Goal: Information Seeking & Learning: Learn about a topic

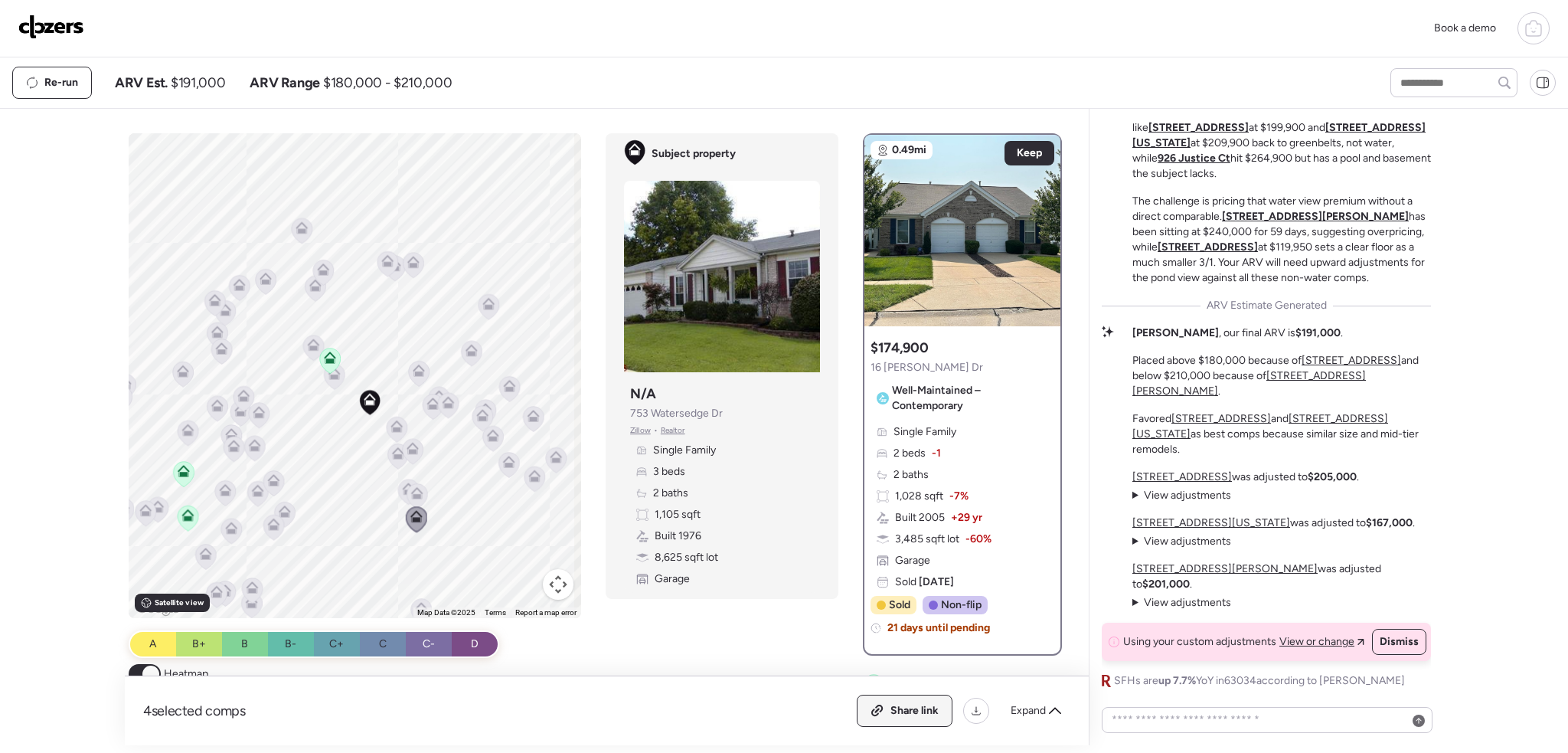
click at [906, 709] on span "Share link" at bounding box center [915, 711] width 48 height 16
click at [1059, 715] on icon at bounding box center [1055, 710] width 12 height 12
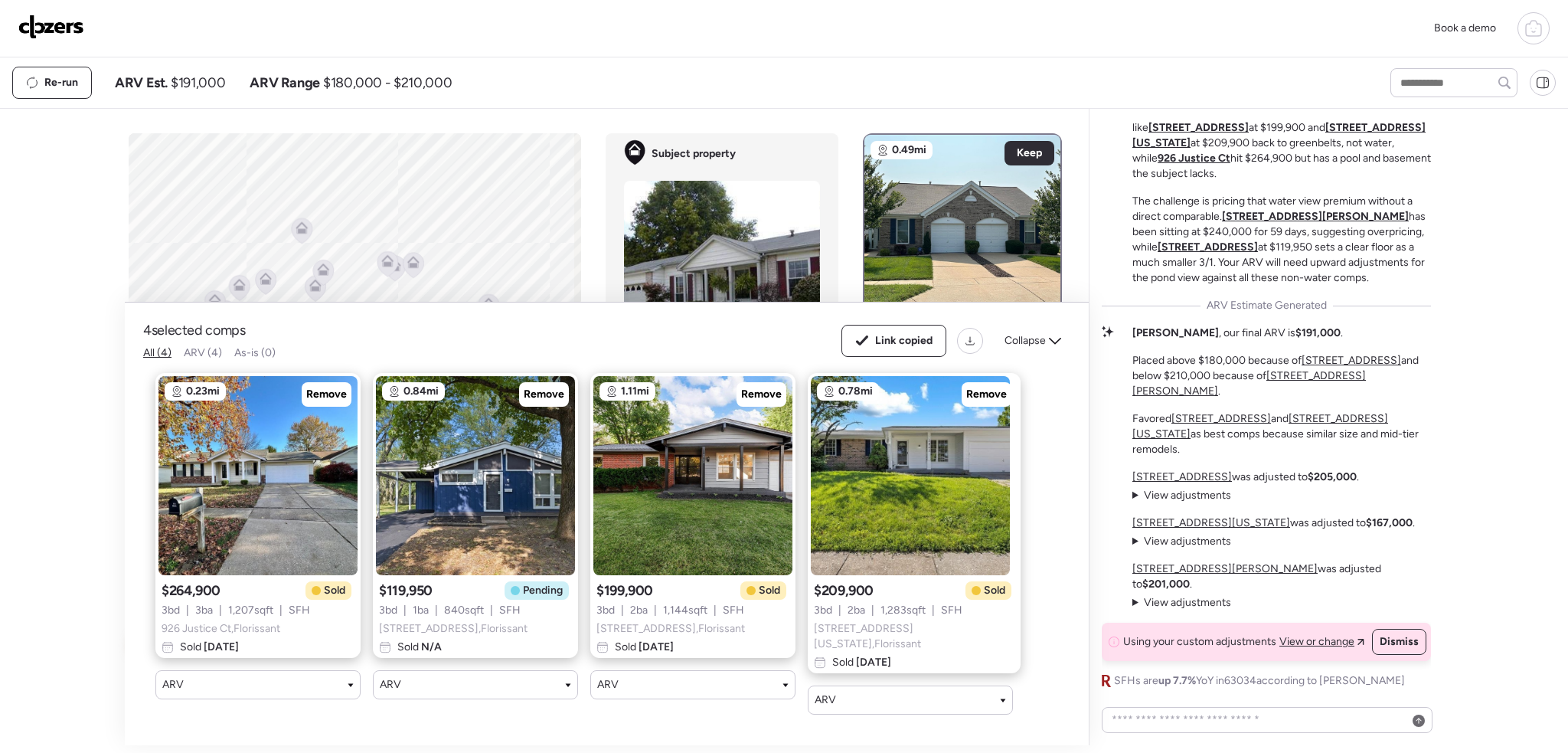
drag, startPoint x: 1037, startPoint y: 346, endPoint x: 1024, endPoint y: 357, distance: 17.0
click at [1033, 349] on span "Collapse" at bounding box center [1025, 341] width 42 height 16
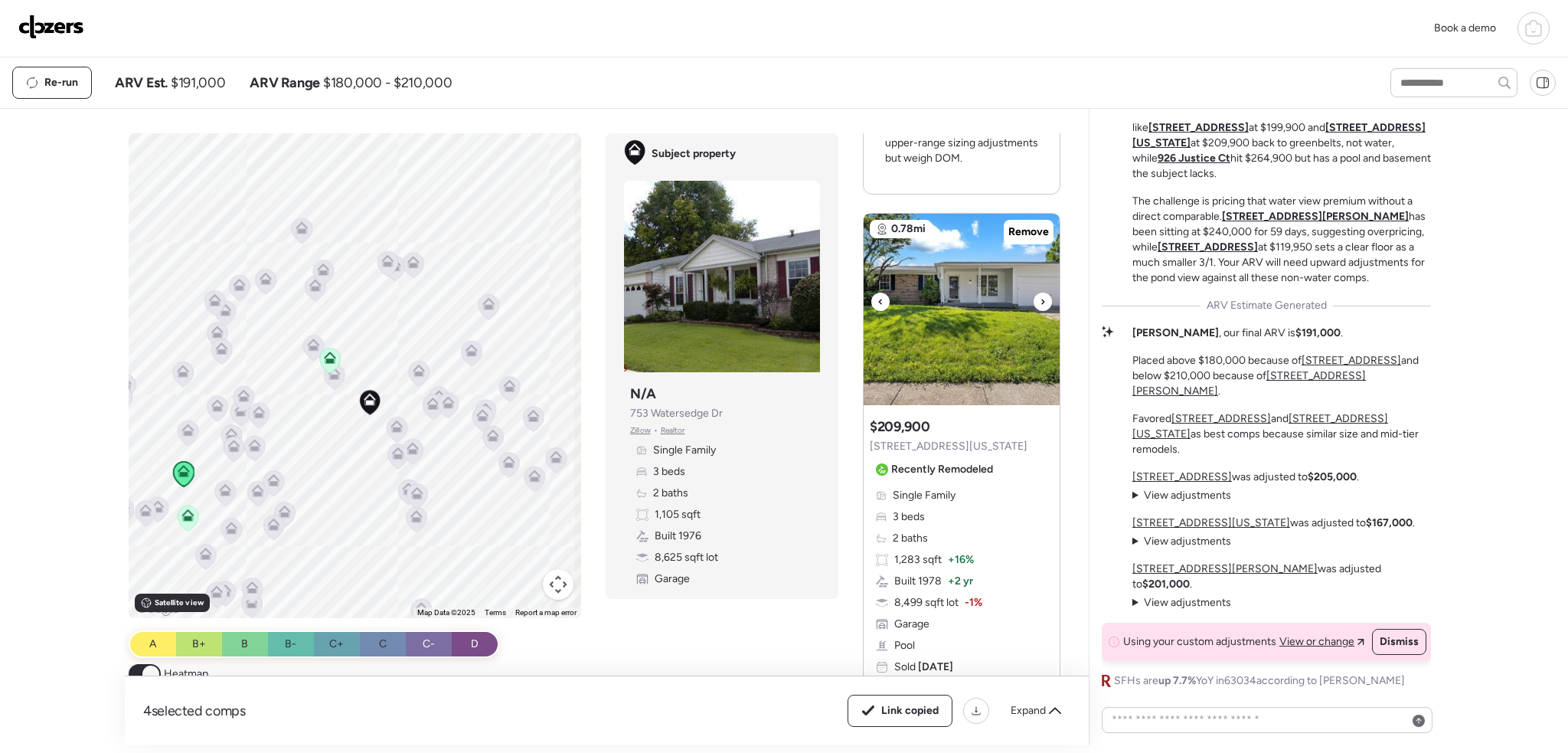
scroll to position [1762, 0]
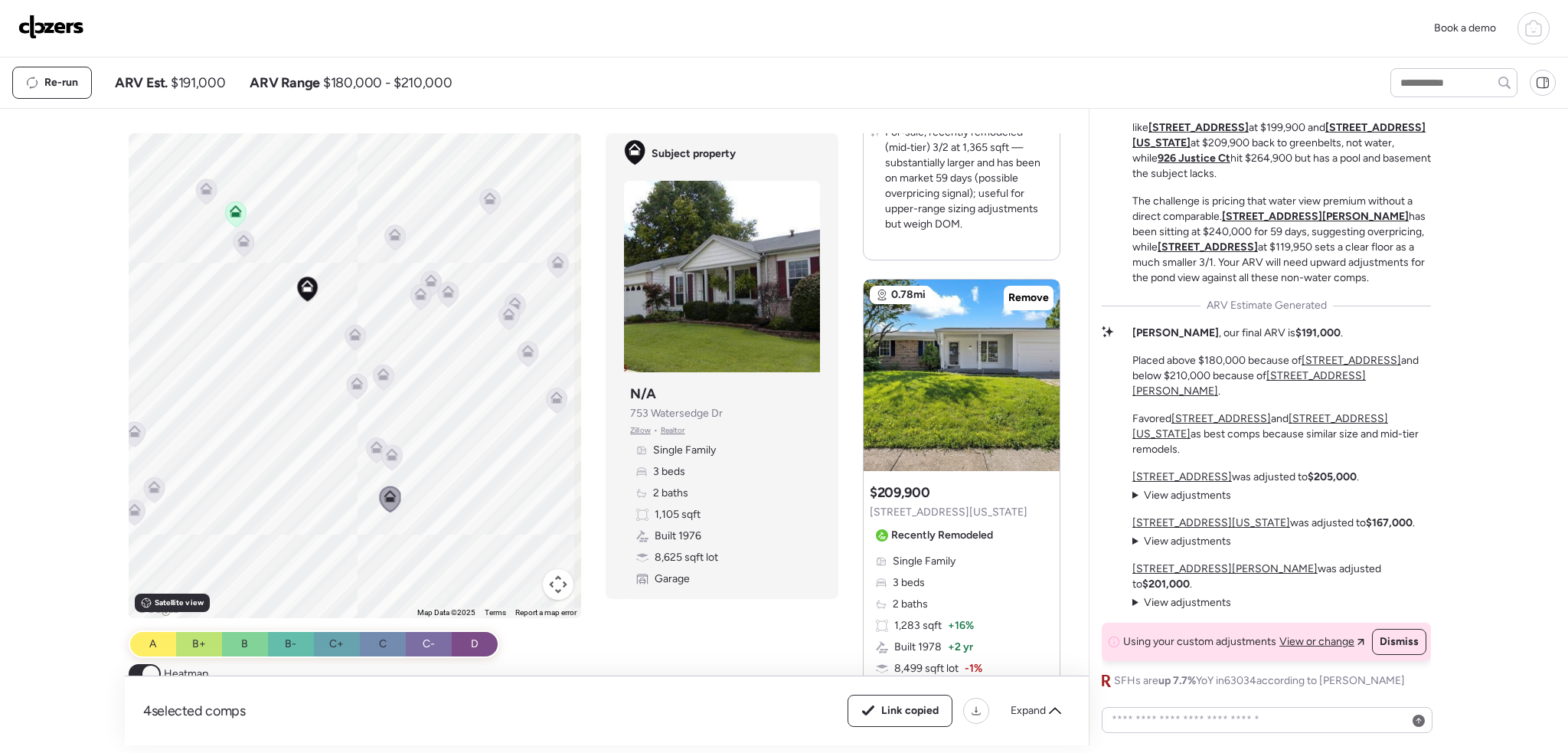
drag, startPoint x: 353, startPoint y: 355, endPoint x: 347, endPoint y: 420, distance: 65.3
click at [344, 324] on icon at bounding box center [354, 337] width 21 height 26
click at [386, 448] on icon at bounding box center [389, 448] width 12 height 12
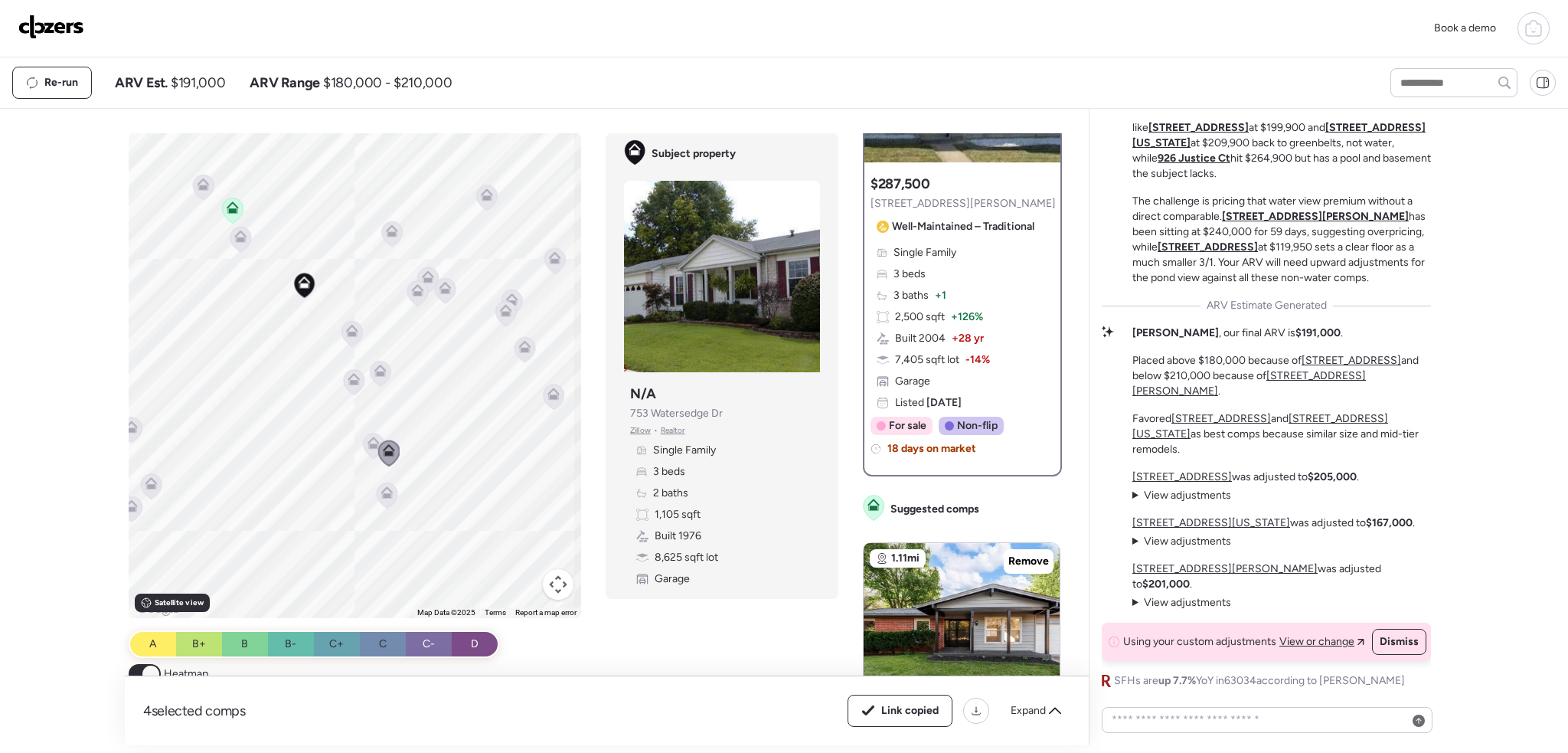
scroll to position [0, 0]
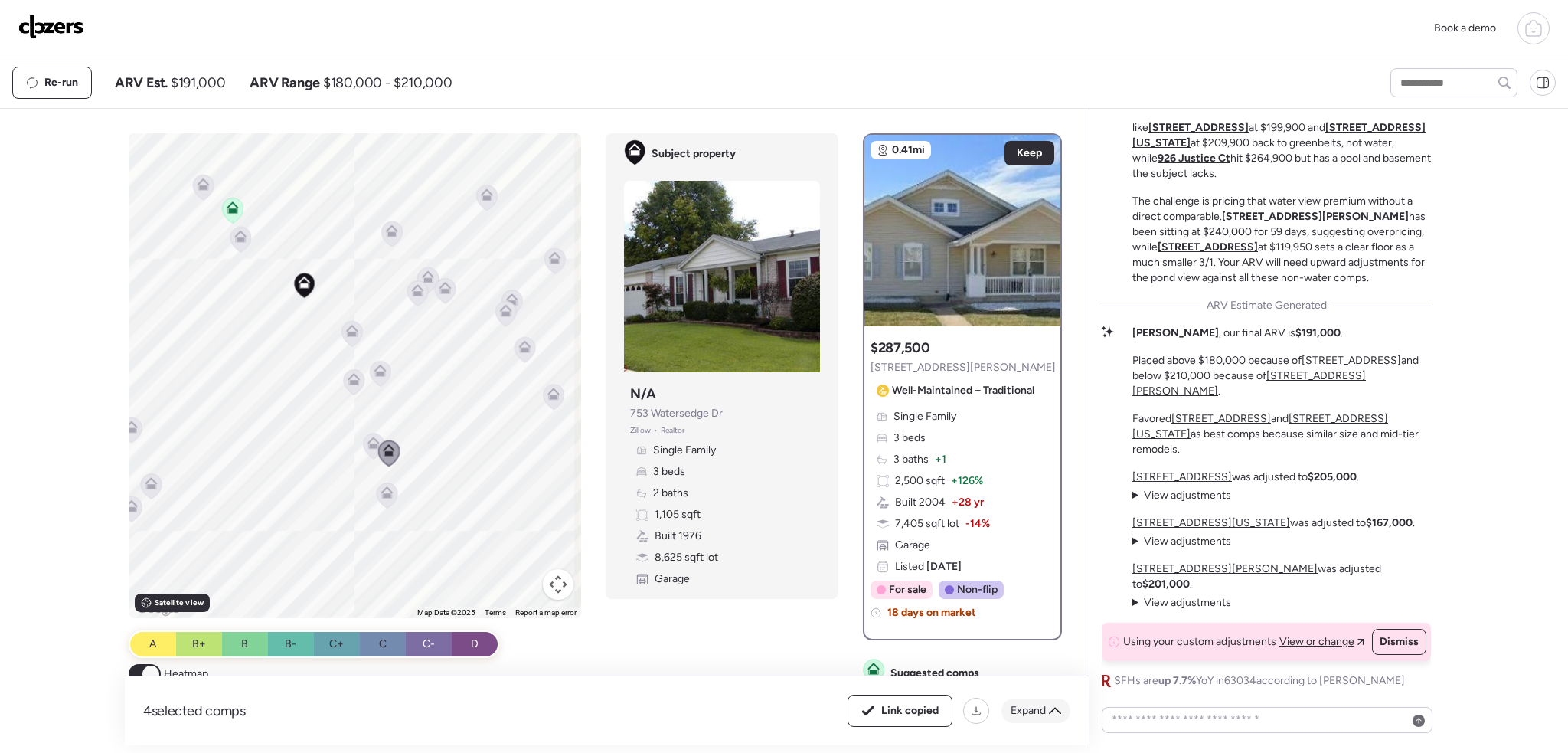
click at [1026, 710] on span "Expand" at bounding box center [1028, 711] width 35 height 16
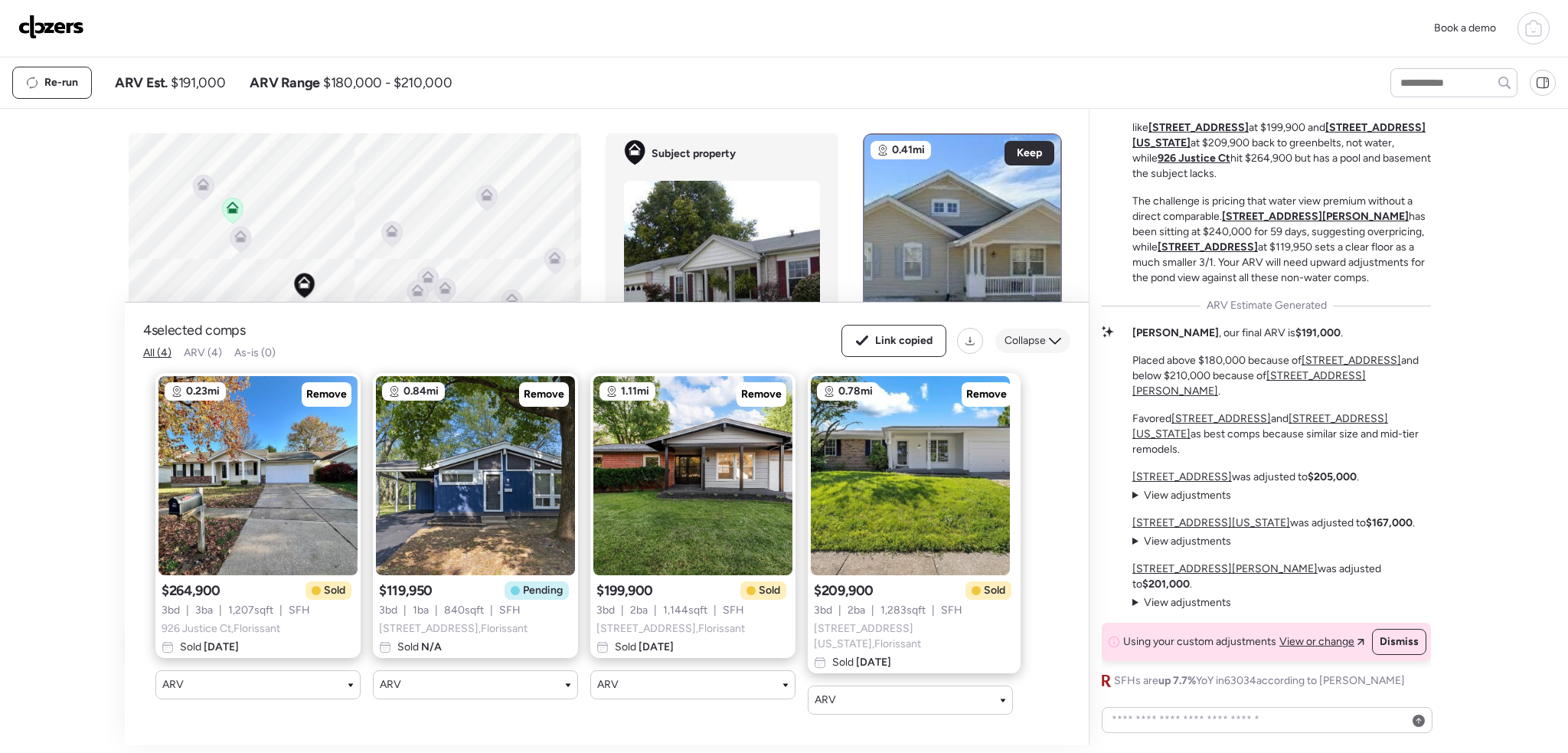
click at [1035, 340] on span "Collapse" at bounding box center [1025, 341] width 42 height 16
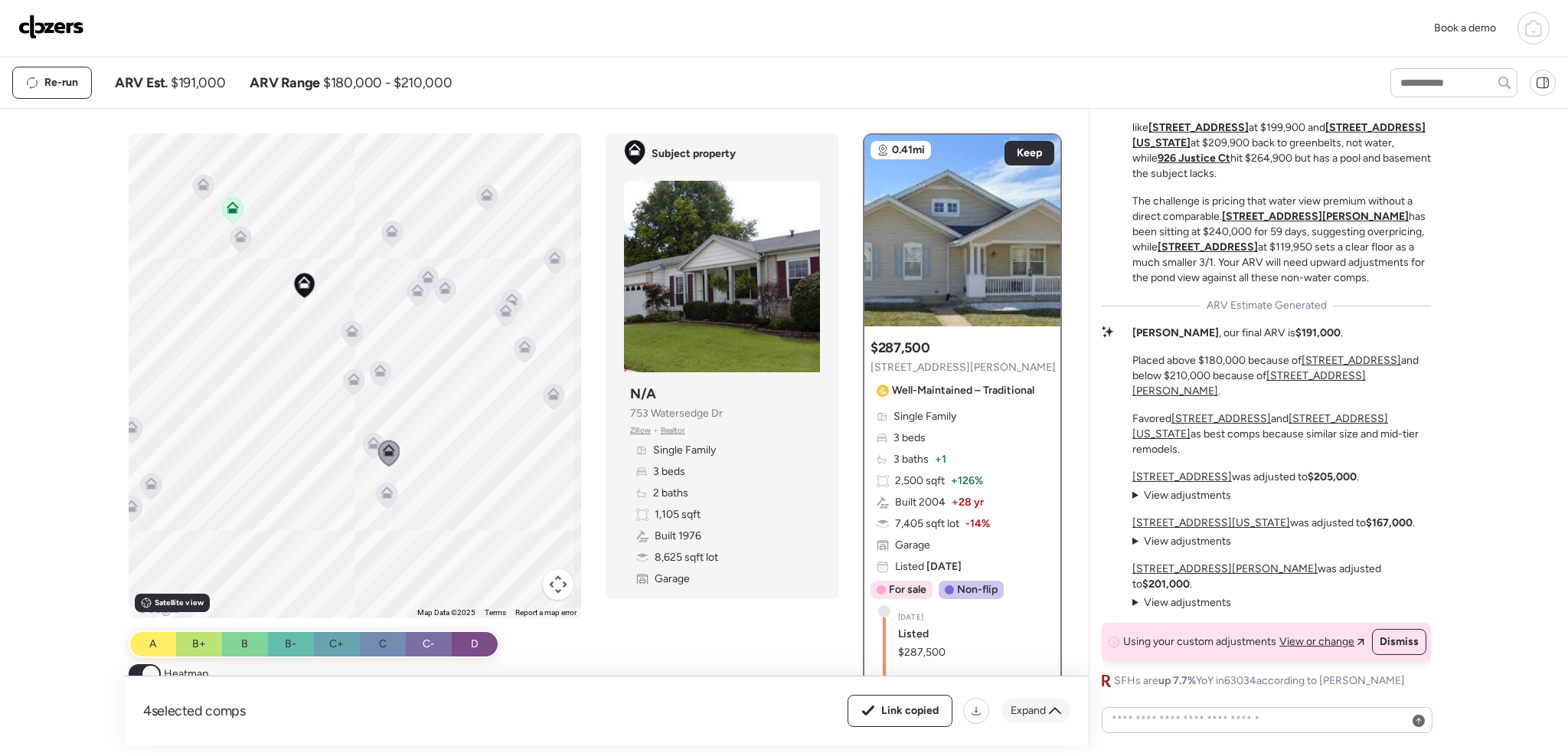
click at [1047, 718] on div "Expand" at bounding box center [1035, 711] width 69 height 25
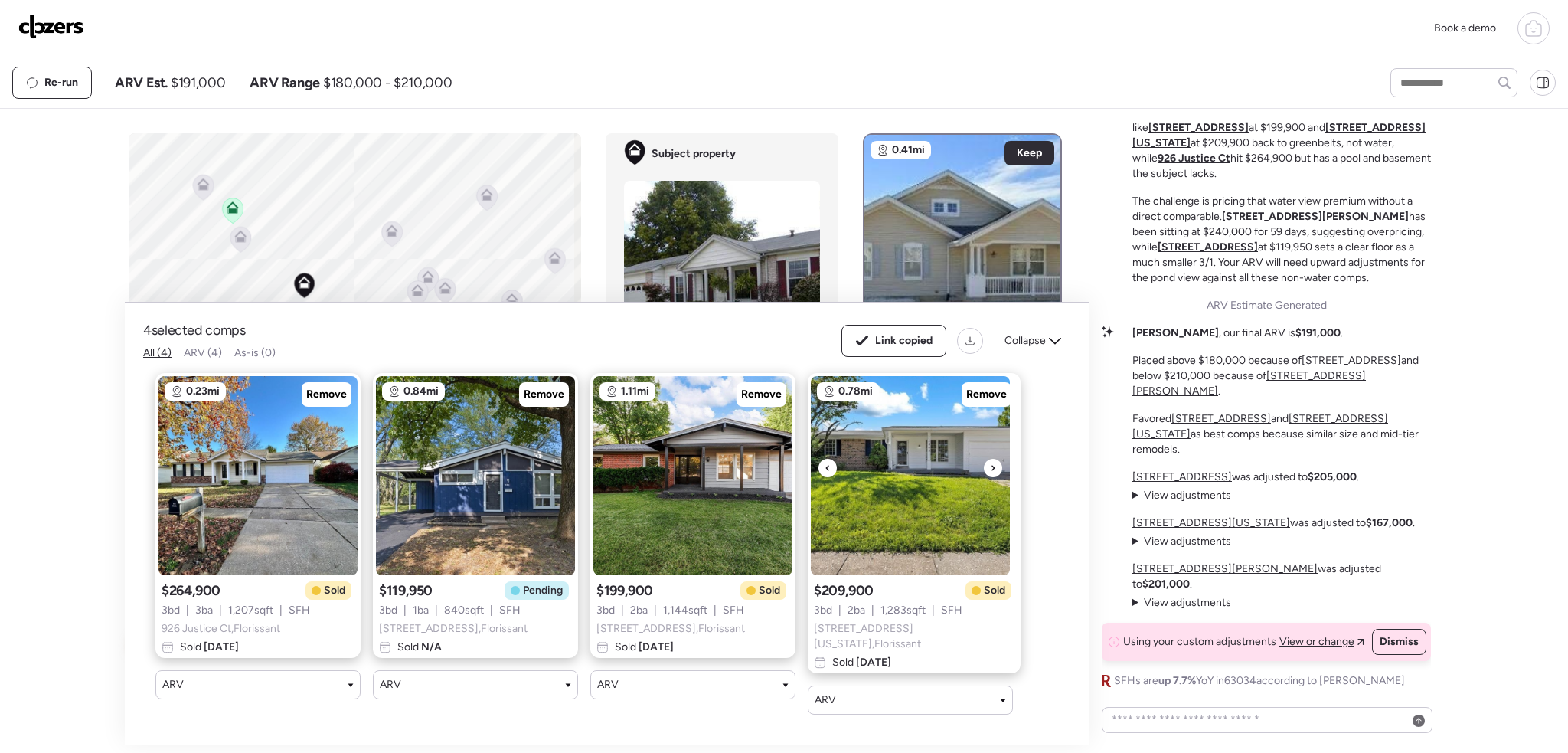
click at [893, 565] on img at bounding box center [911, 475] width 199 height 199
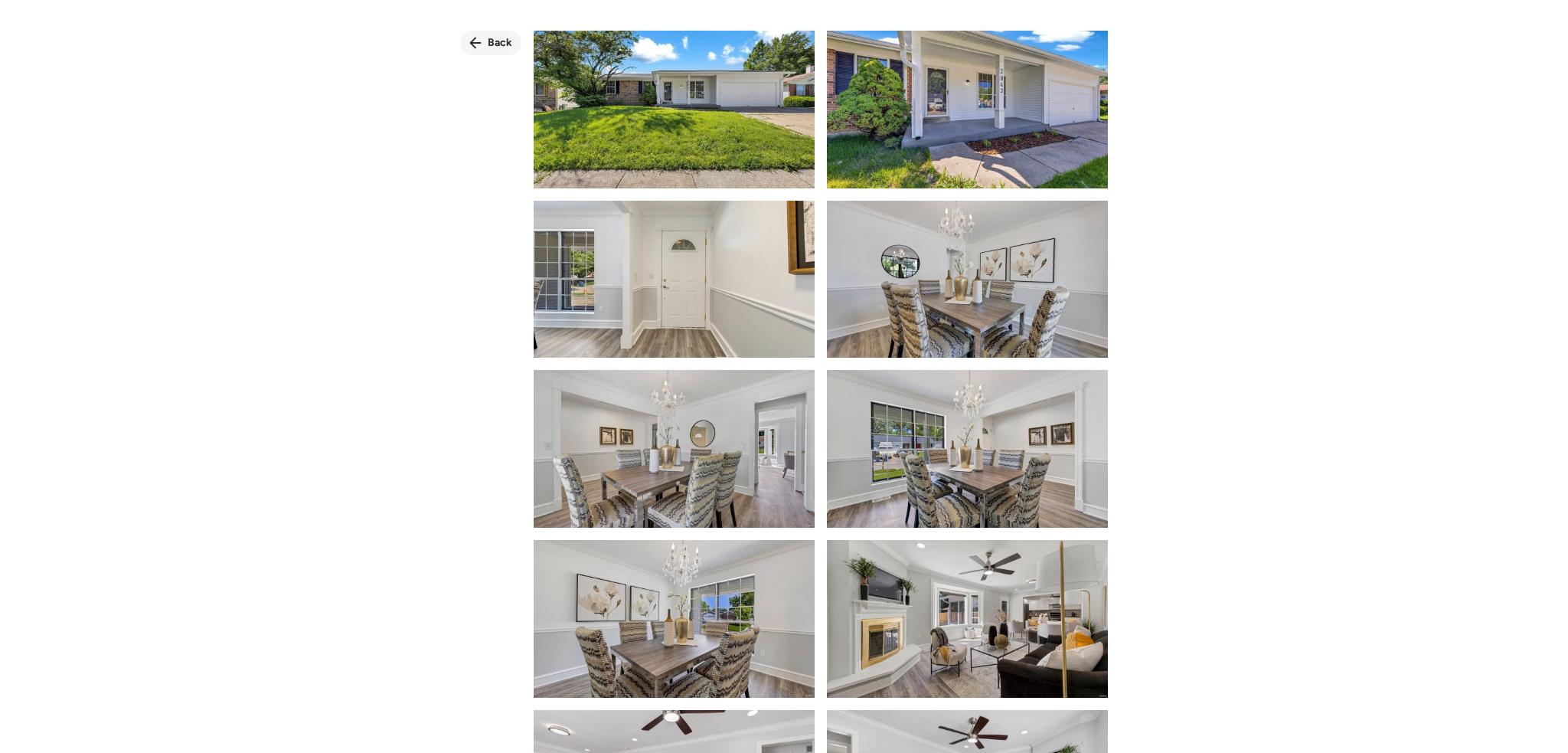
click at [490, 46] on span "Back" at bounding box center [500, 42] width 25 height 16
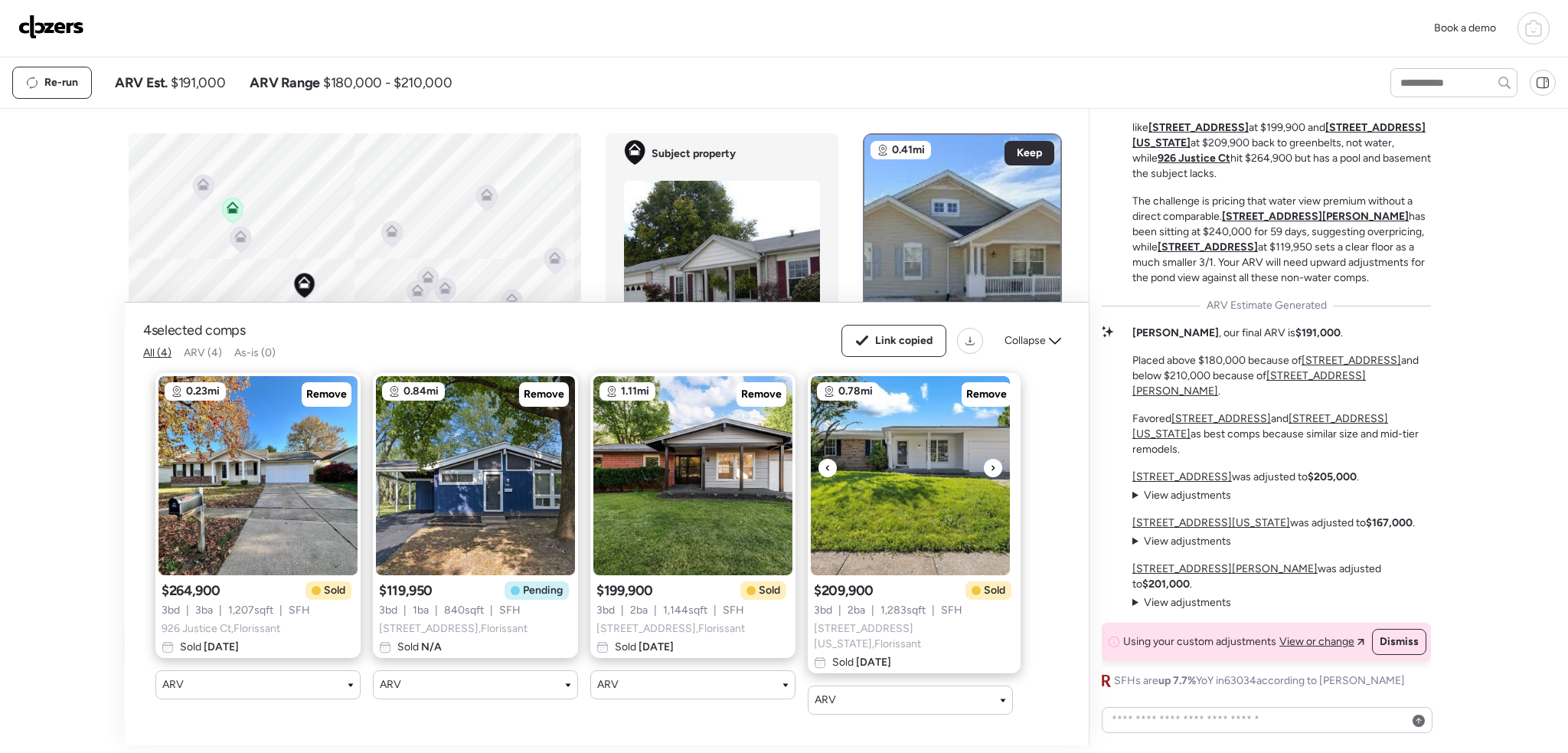
click at [889, 477] on img at bounding box center [911, 475] width 199 height 199
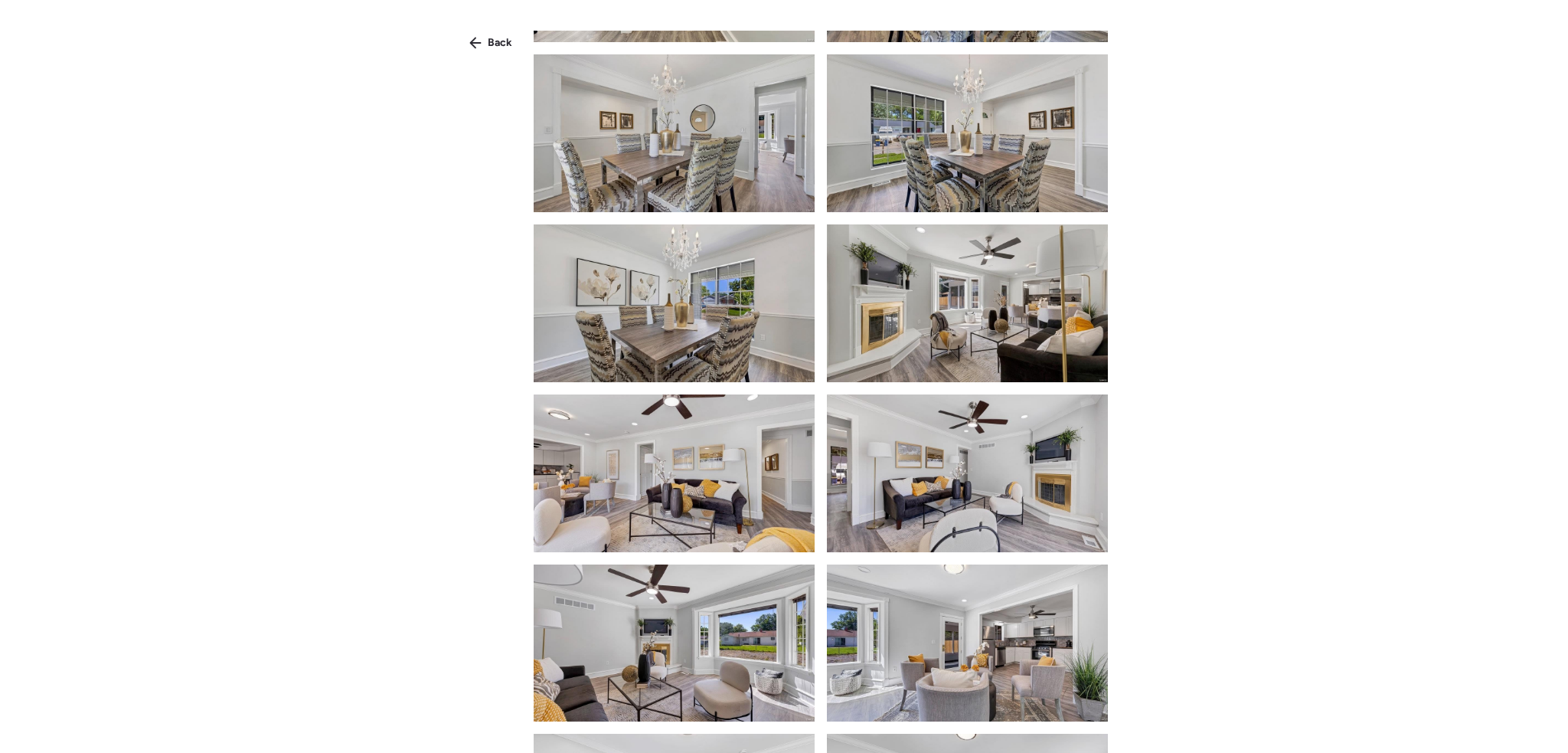
scroll to position [383, 0]
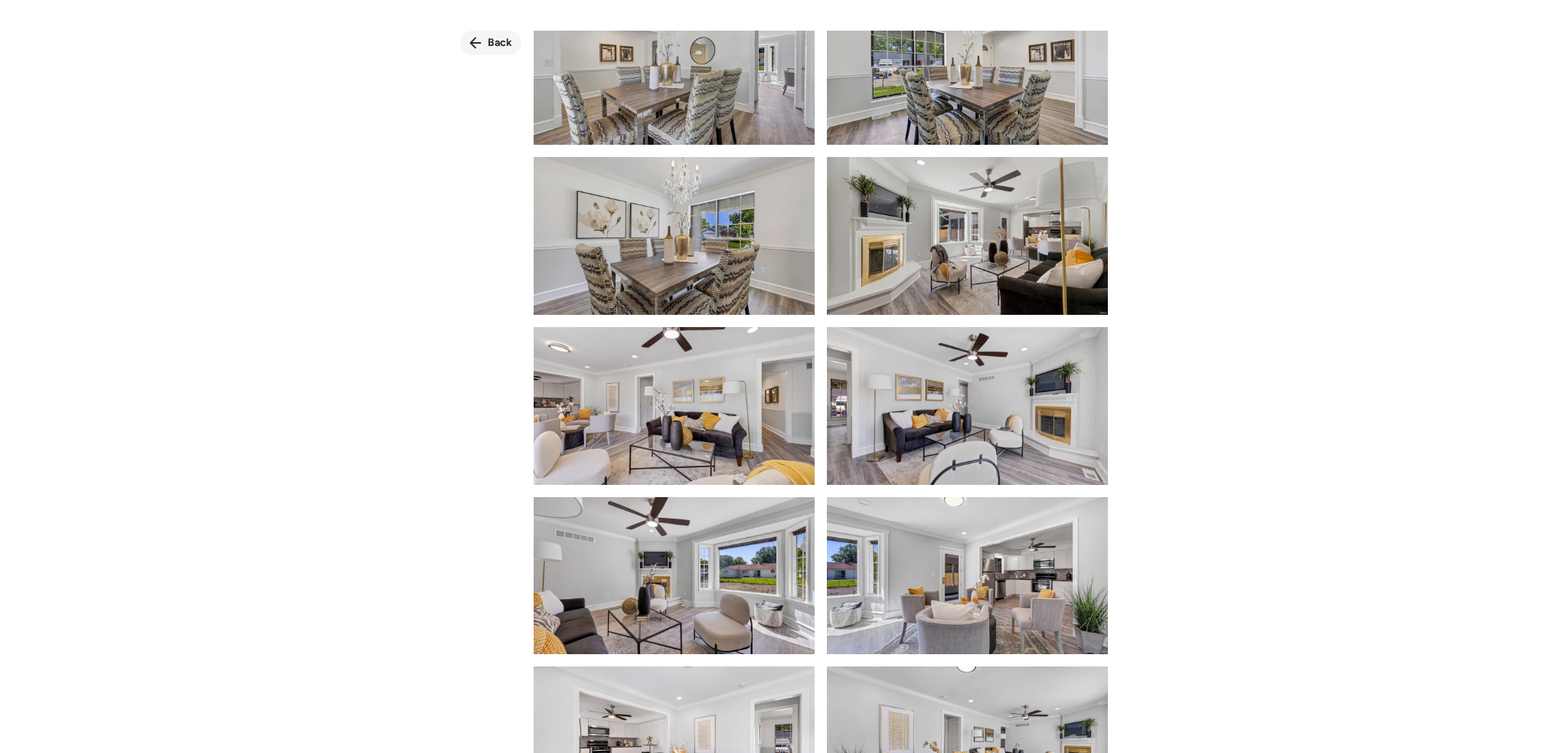
click at [491, 44] on span "Back" at bounding box center [500, 42] width 25 height 16
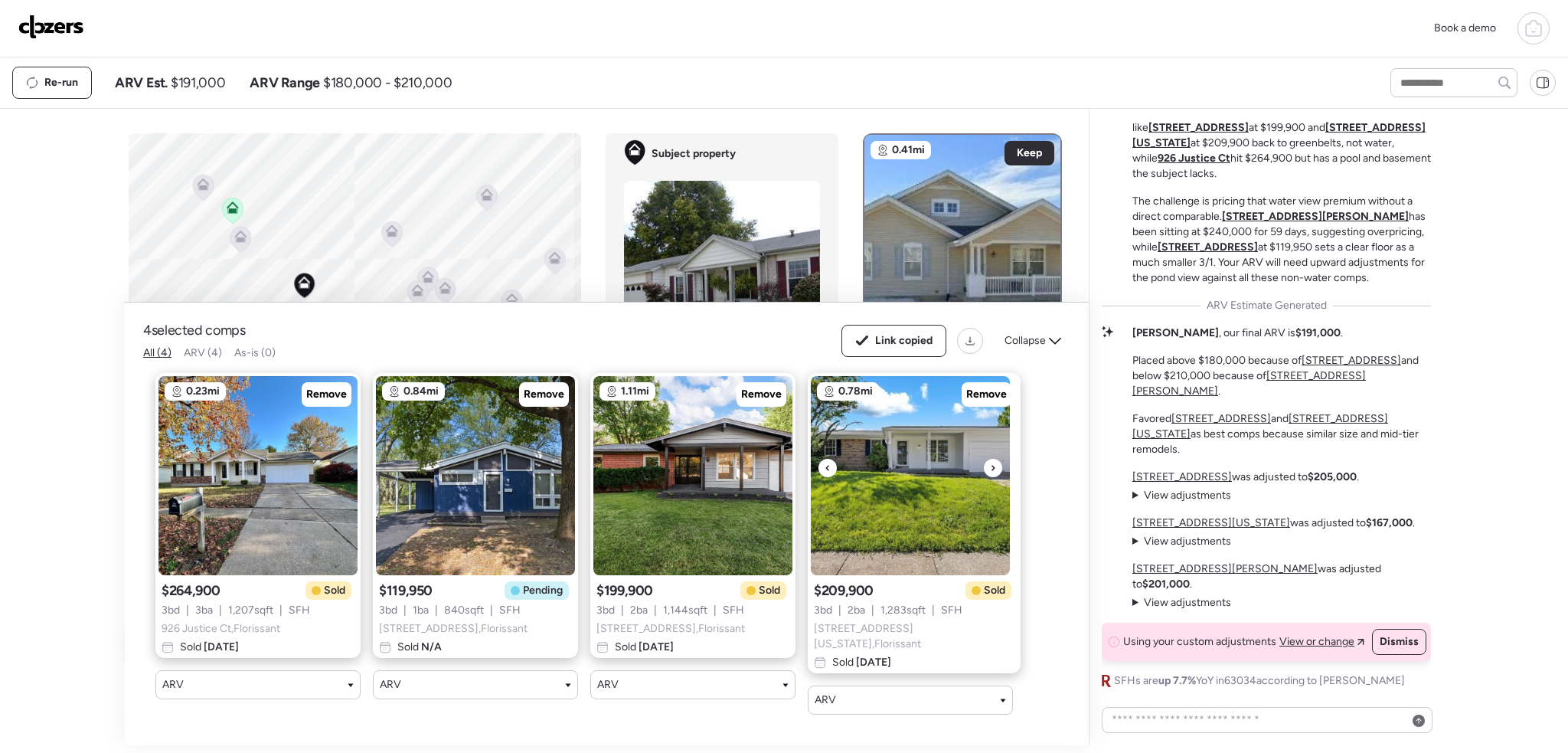
click at [897, 484] on img at bounding box center [911, 475] width 199 height 199
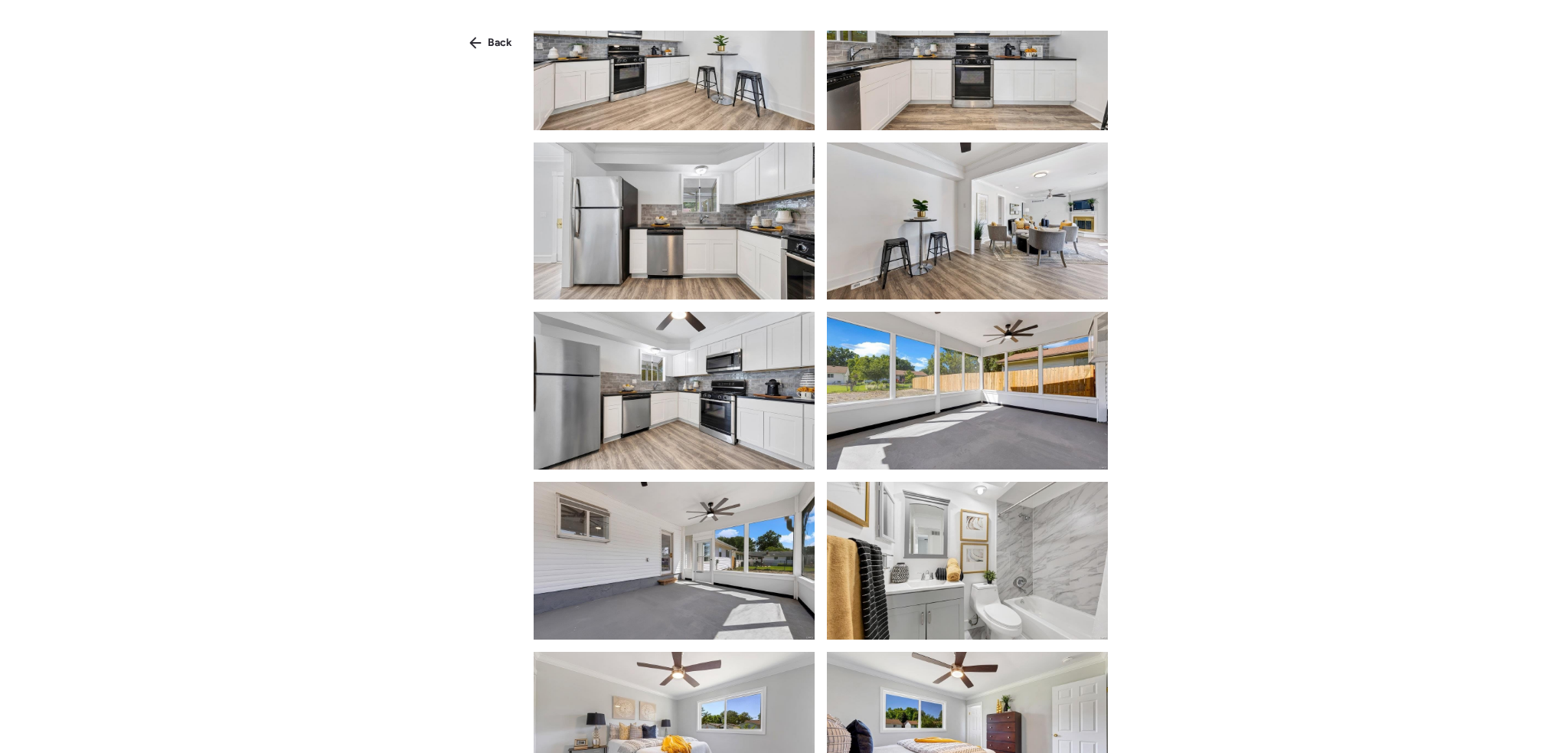
scroll to position [1072, 0]
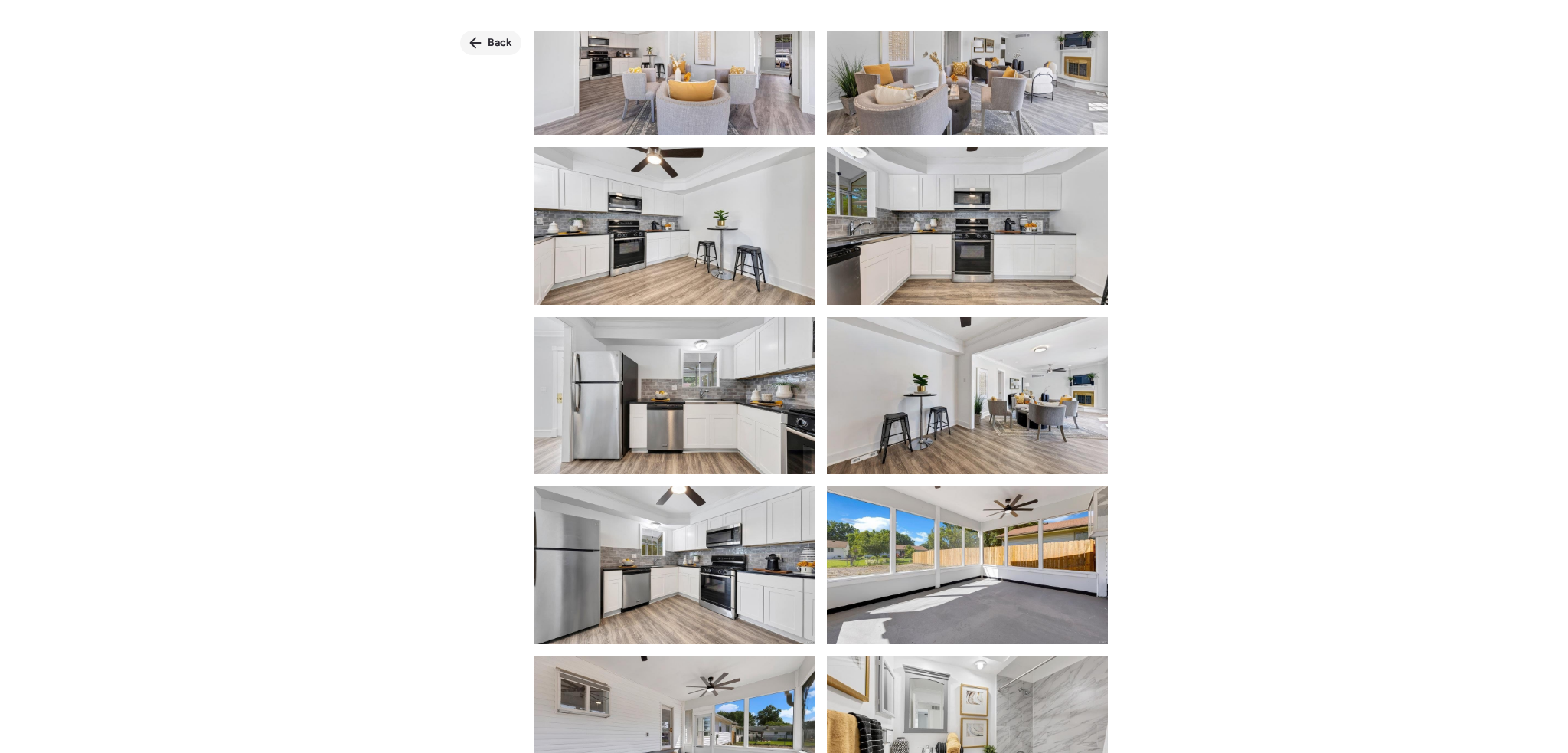
click at [491, 47] on span "Back" at bounding box center [500, 42] width 25 height 16
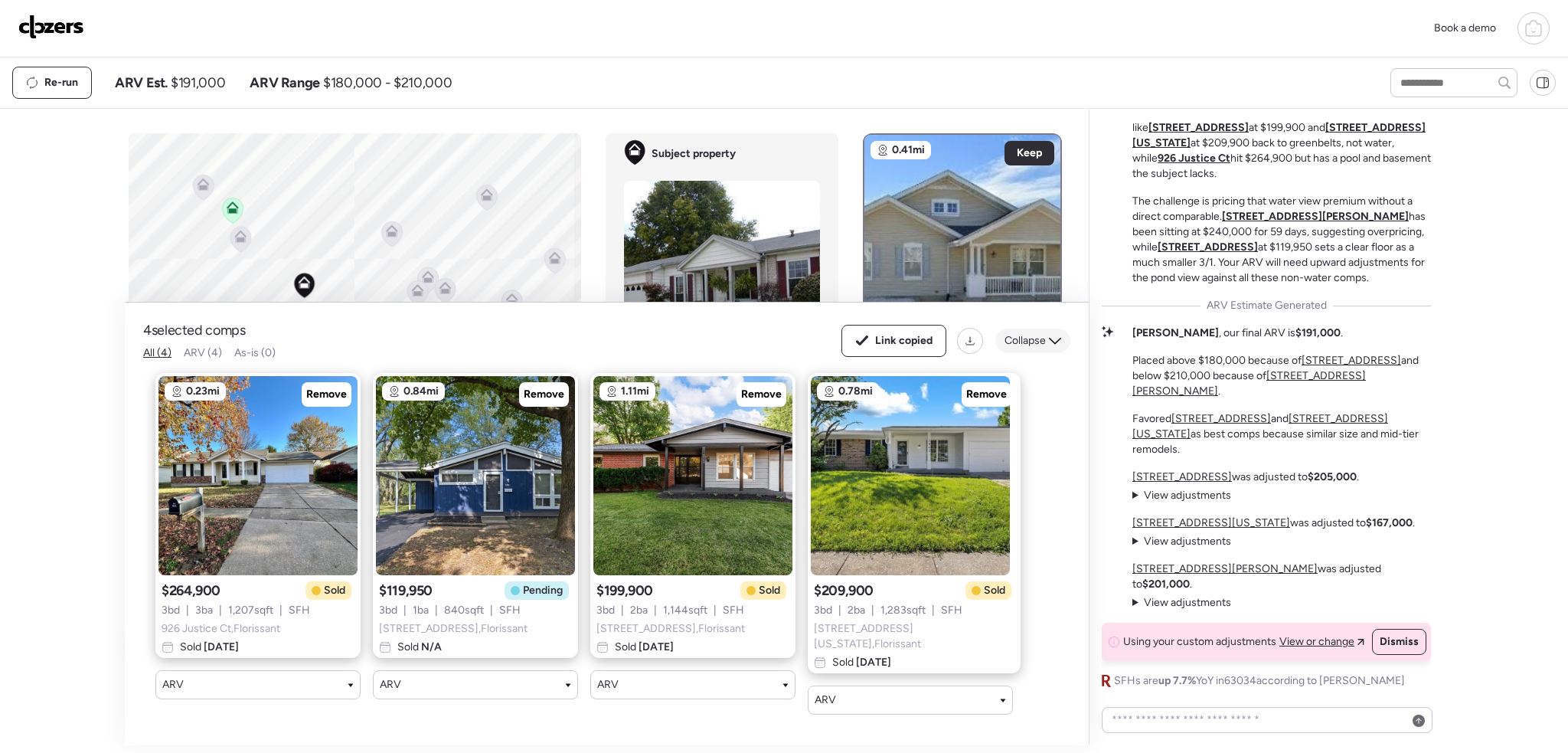
click at [1033, 345] on span "Collapse" at bounding box center [1025, 341] width 42 height 16
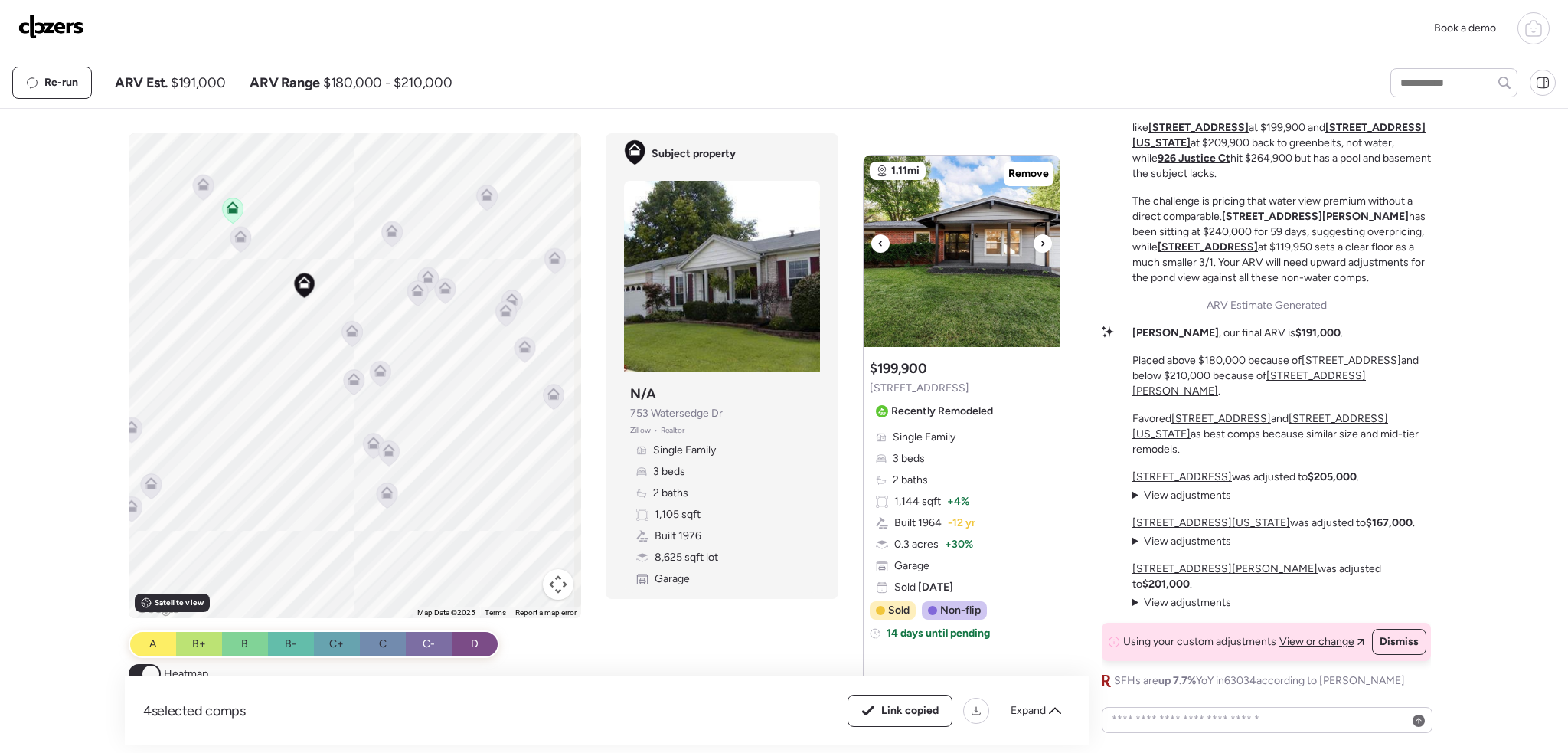
scroll to position [520, 0]
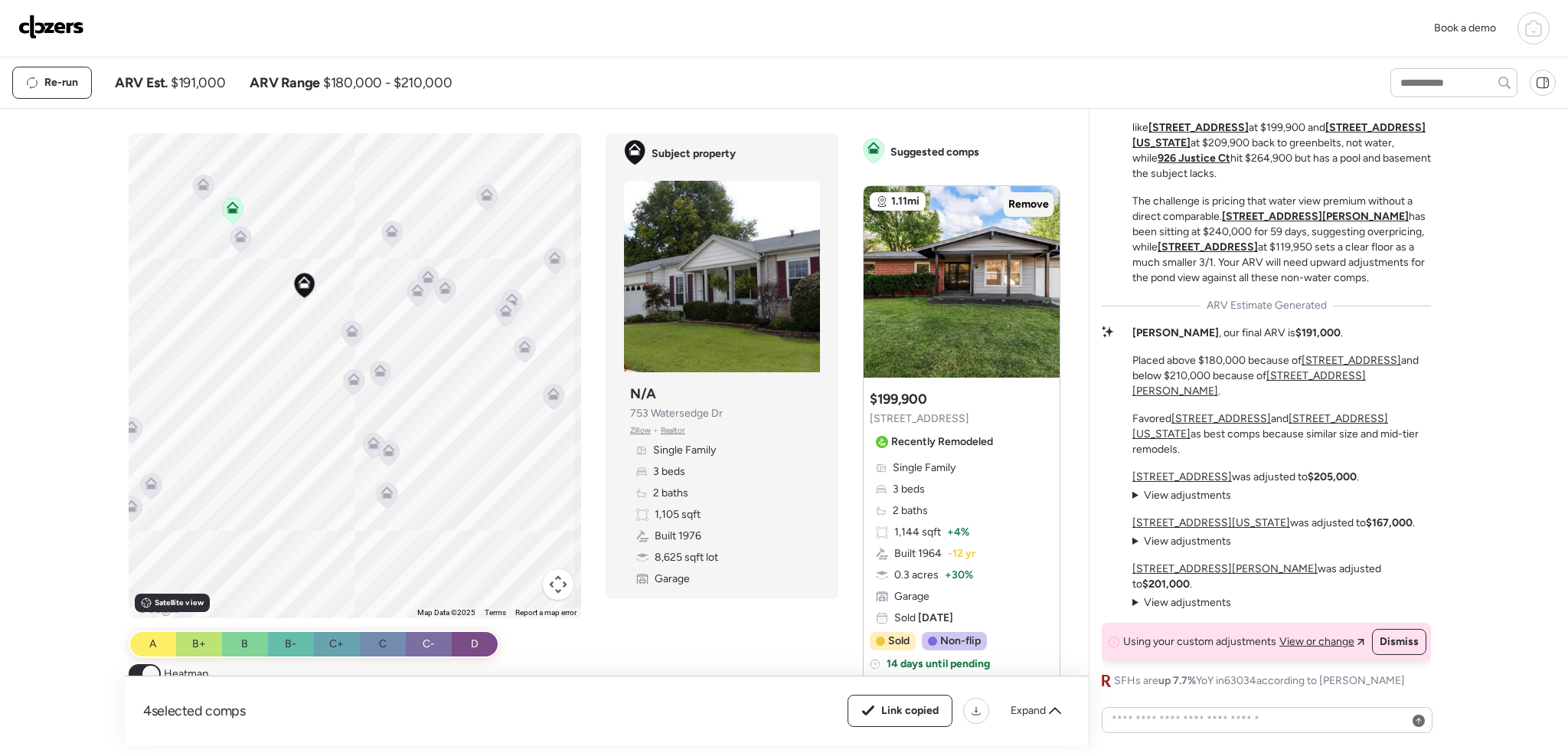
click at [1018, 203] on span "Remove" at bounding box center [1029, 204] width 41 height 16
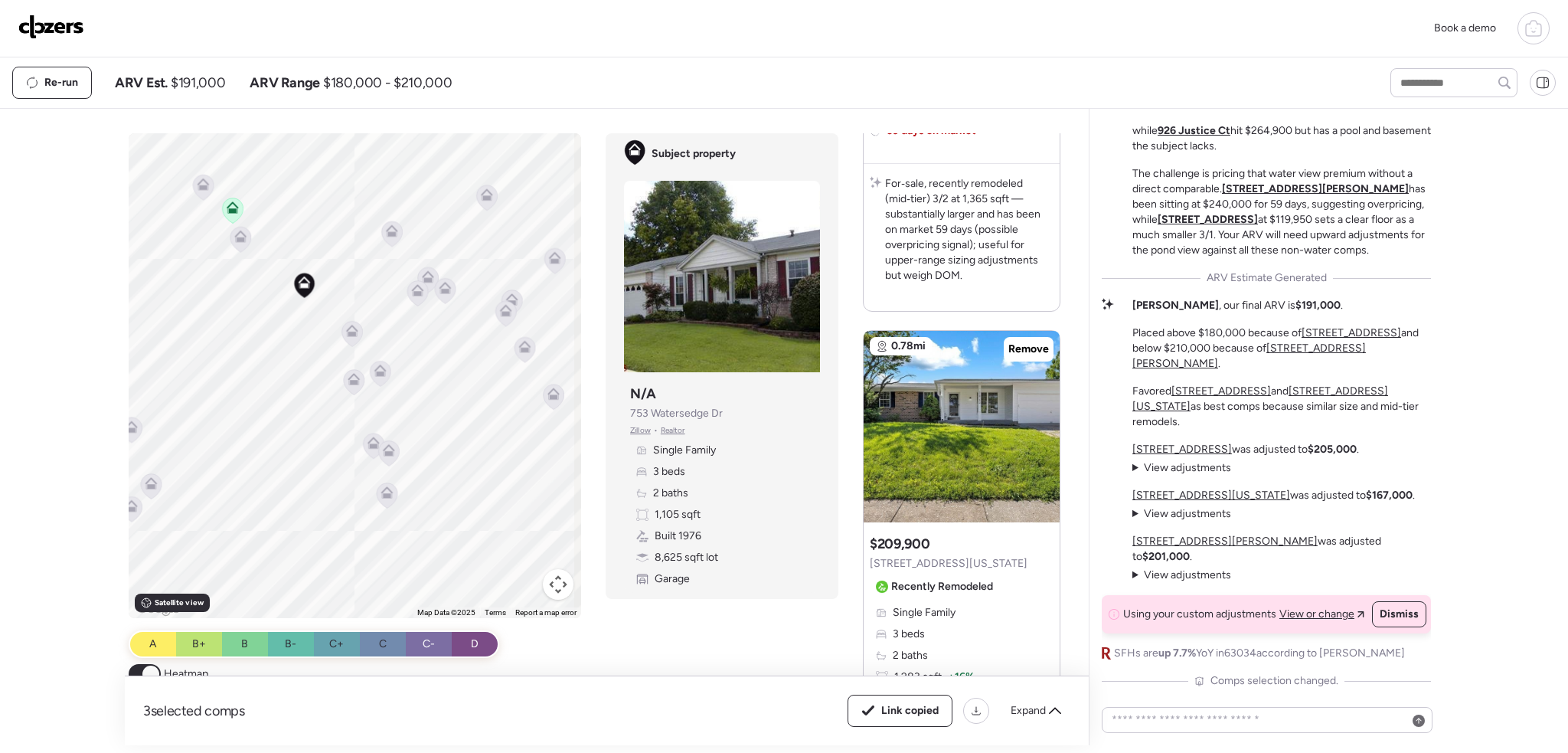
scroll to position [1746, 0]
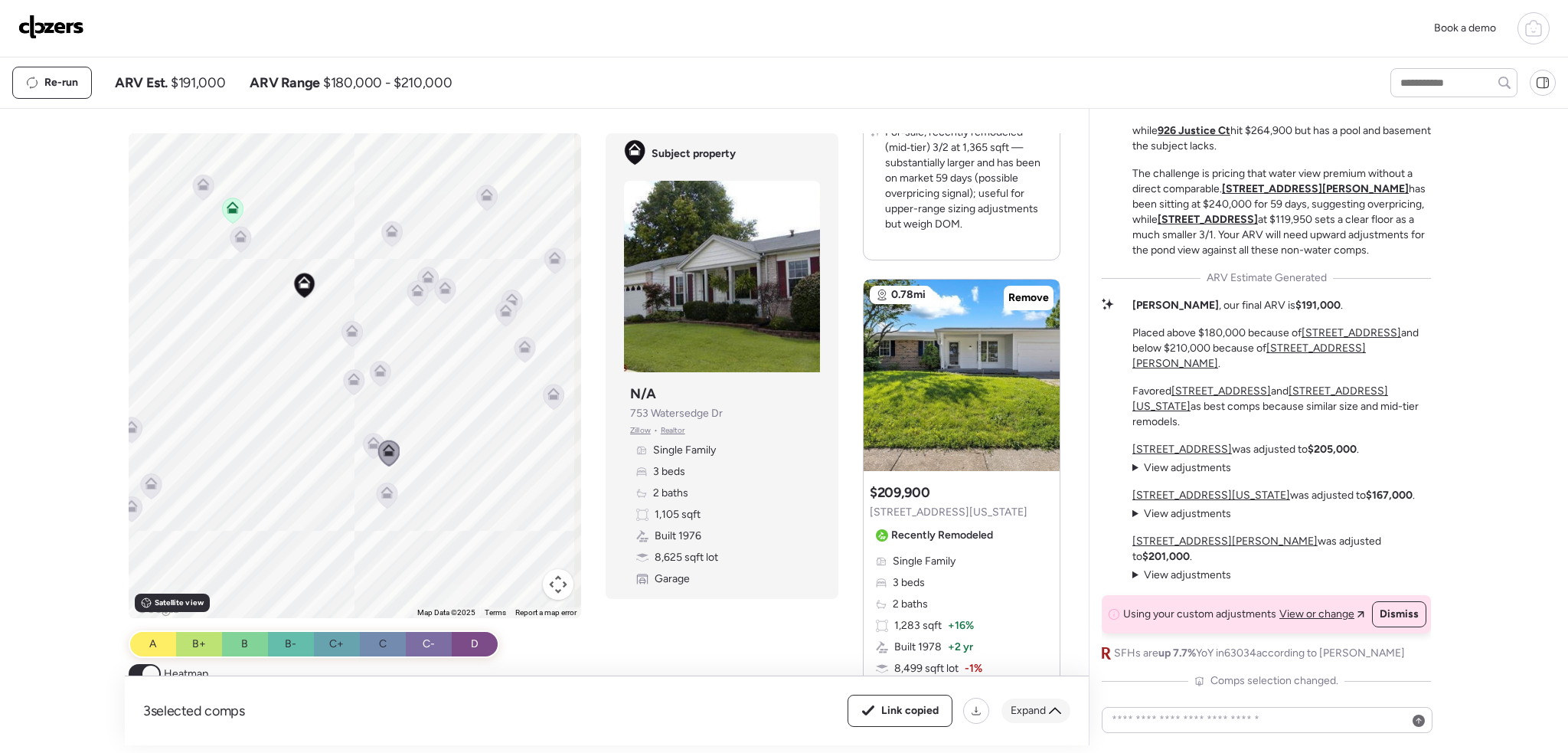
click at [1032, 712] on span "Expand" at bounding box center [1028, 711] width 35 height 16
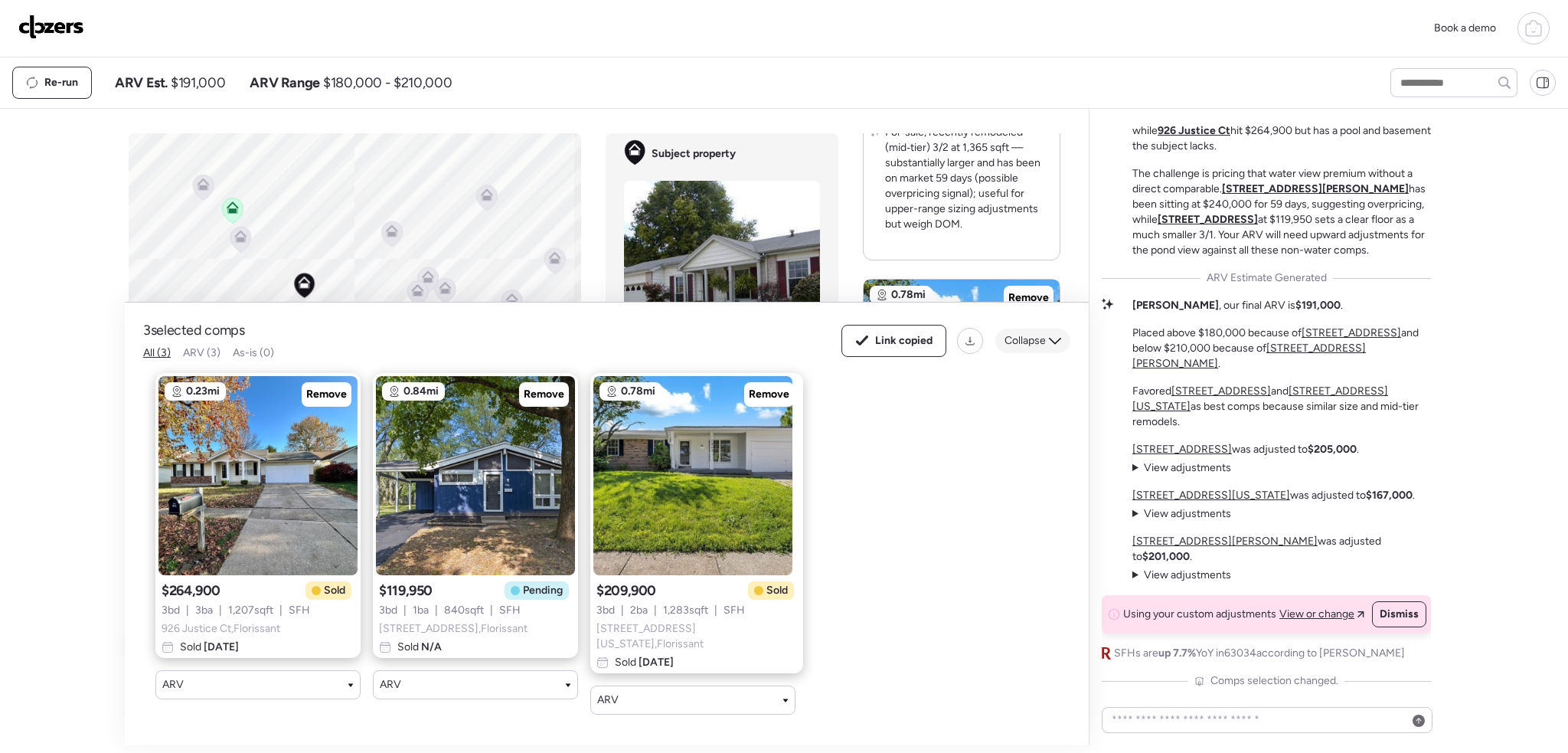
click at [1042, 342] on span "Collapse" at bounding box center [1025, 341] width 42 height 16
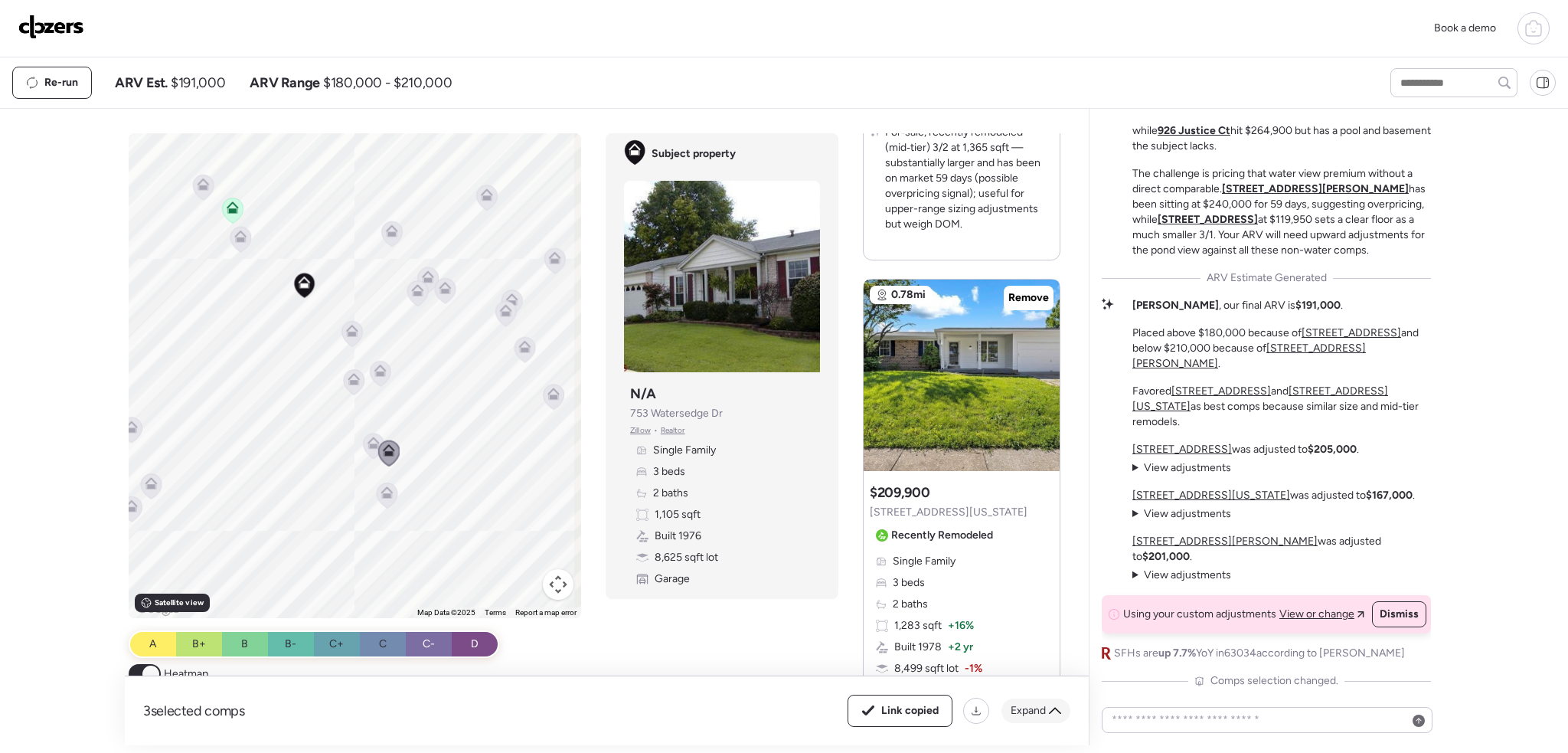
click at [1020, 714] on span "Expand" at bounding box center [1028, 711] width 35 height 16
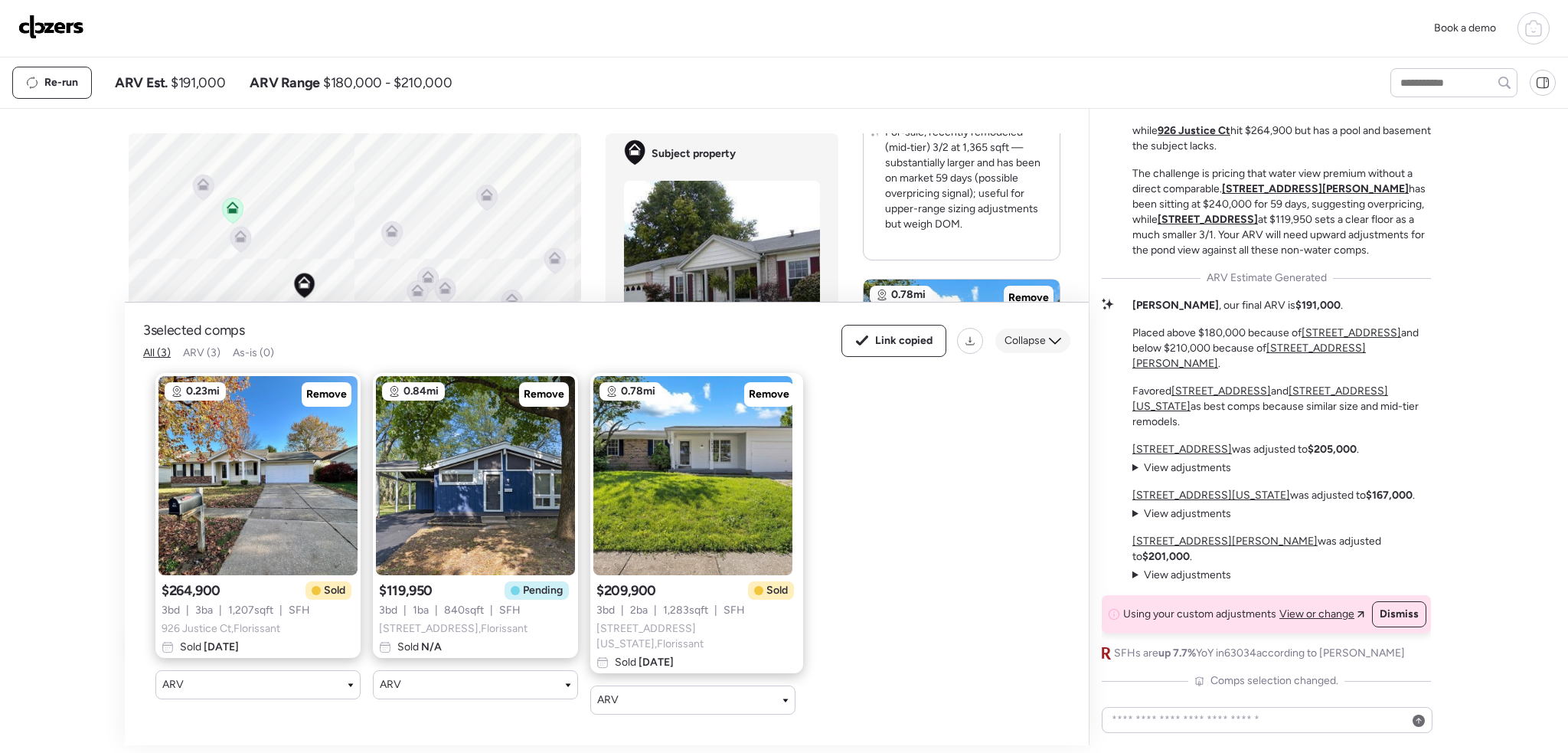
click at [1035, 340] on span "Collapse" at bounding box center [1025, 341] width 42 height 16
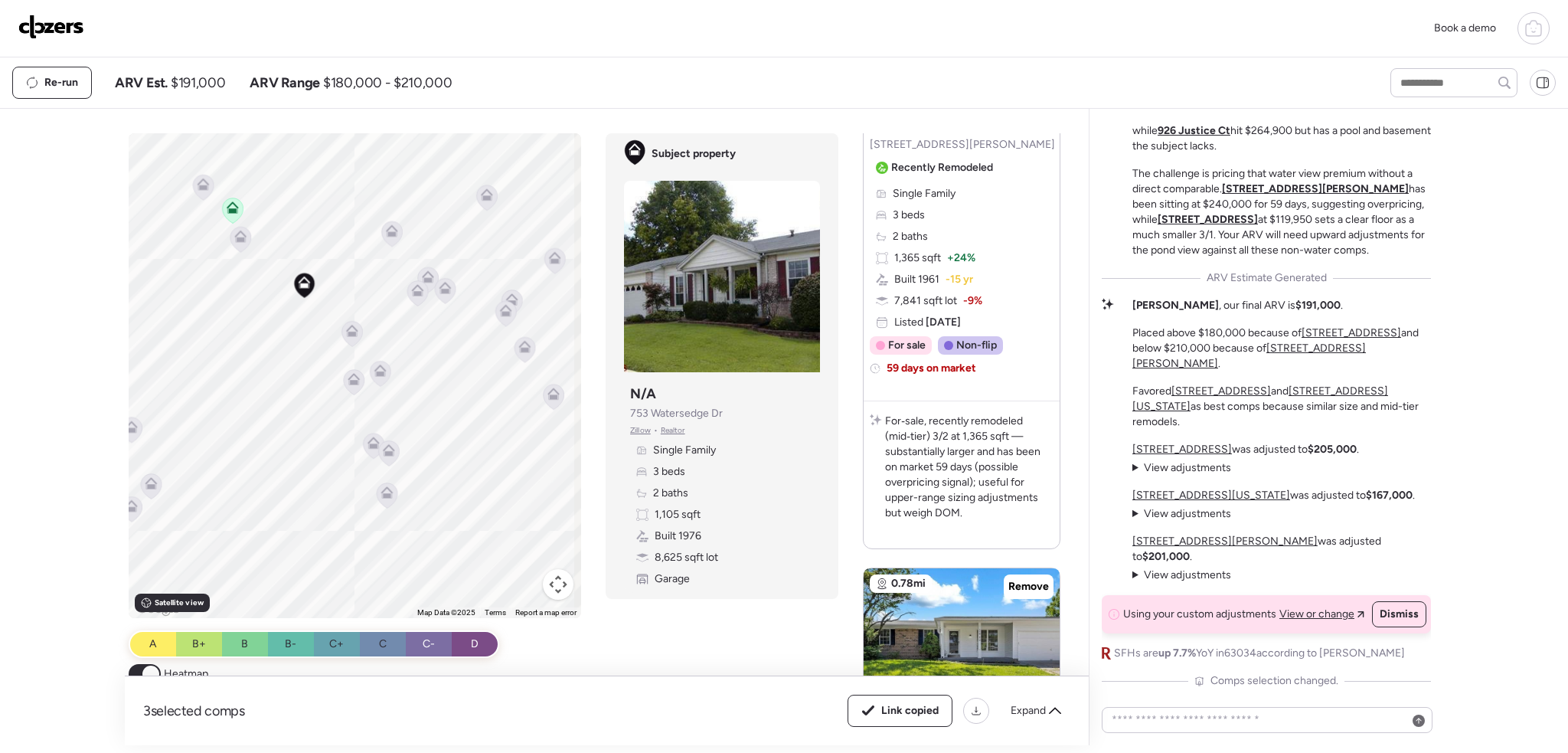
scroll to position [1440, 0]
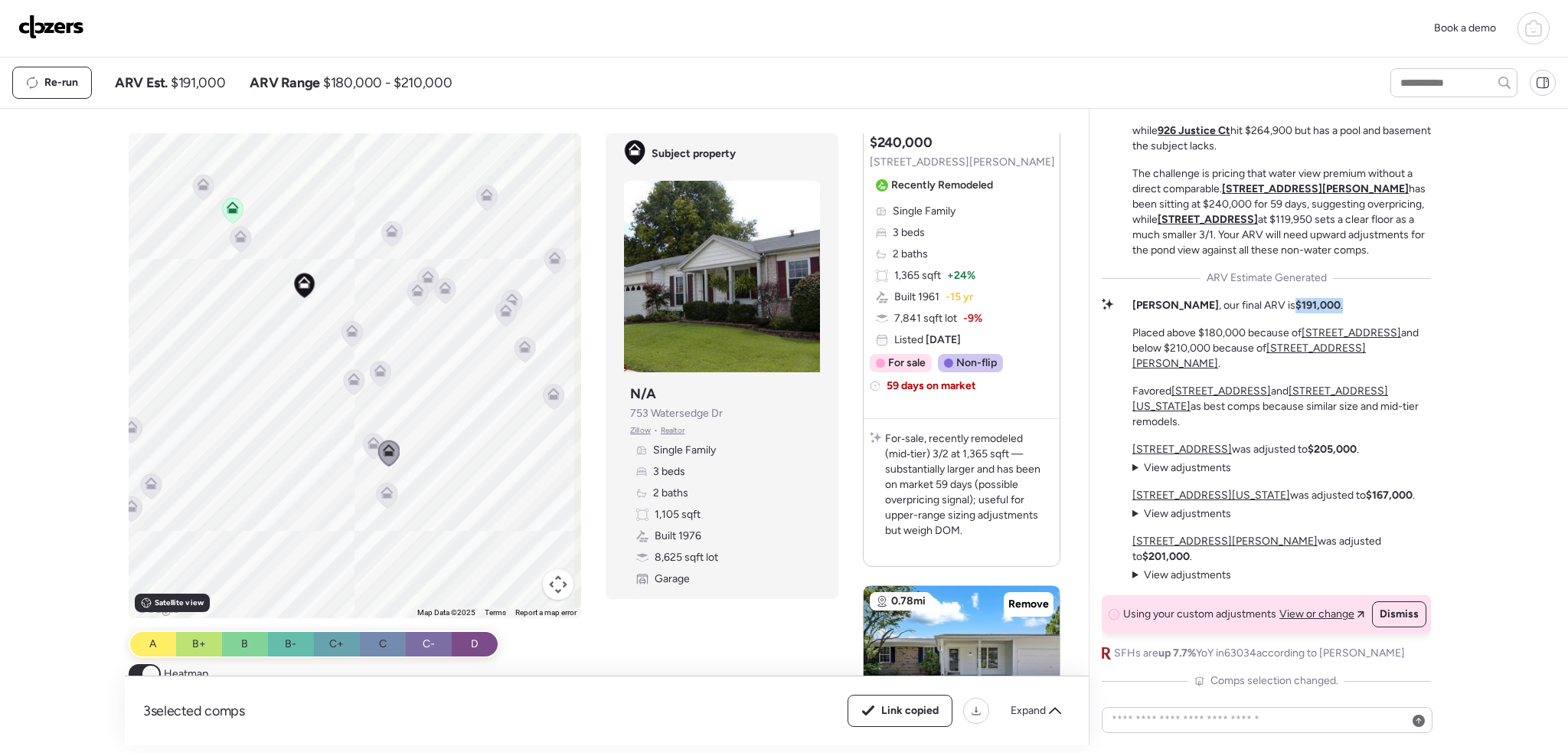
drag, startPoint x: 1244, startPoint y: 346, endPoint x: 1306, endPoint y: 347, distance: 62.0
click at [1306, 347] on div "[PERSON_NAME] , our final ARV is $191,000 . Placed above $180,000 because of [S…" at bounding box center [1282, 364] width 299 height 132
click at [1021, 714] on span "Expand" at bounding box center [1028, 711] width 35 height 16
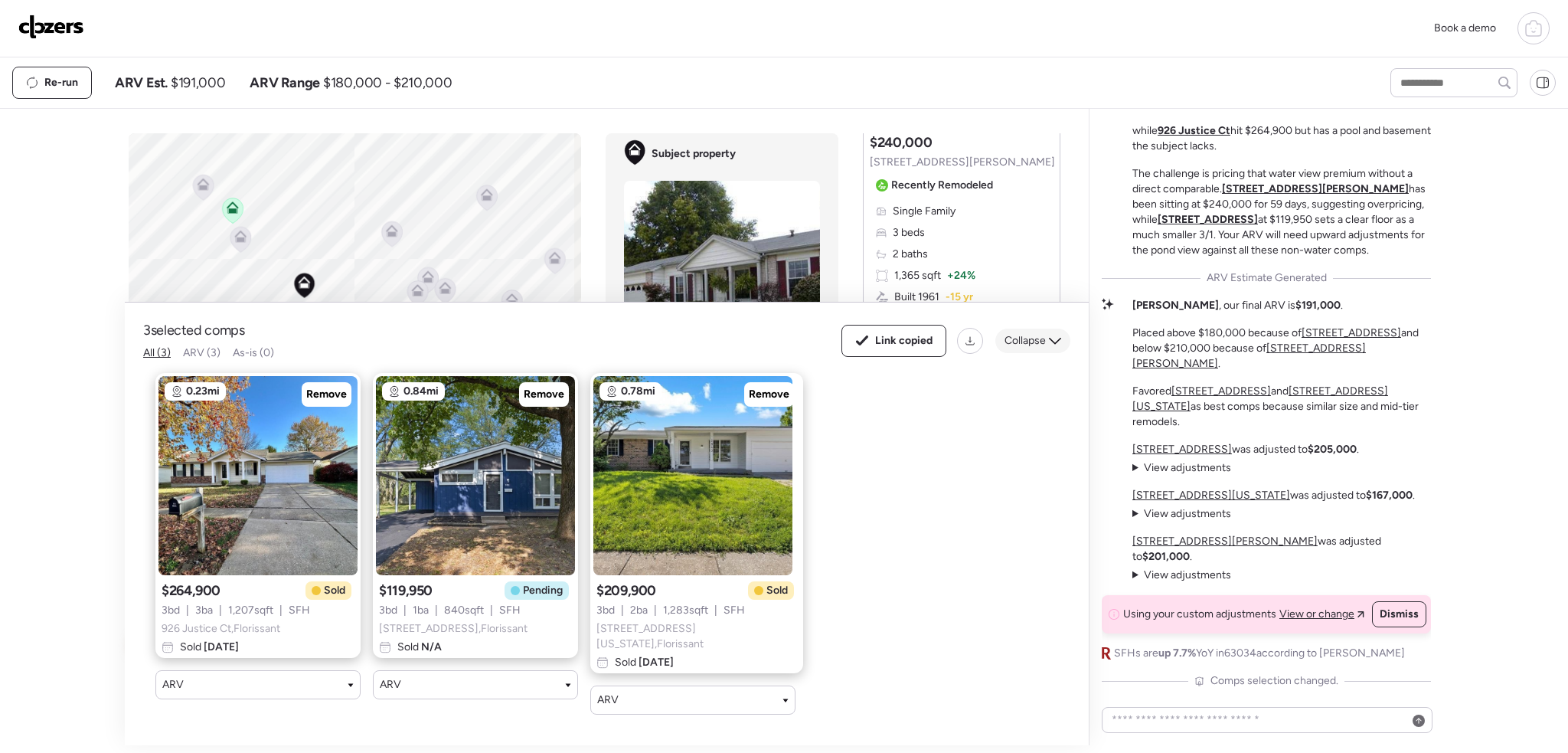
click at [1035, 336] on span "Collapse" at bounding box center [1025, 341] width 42 height 16
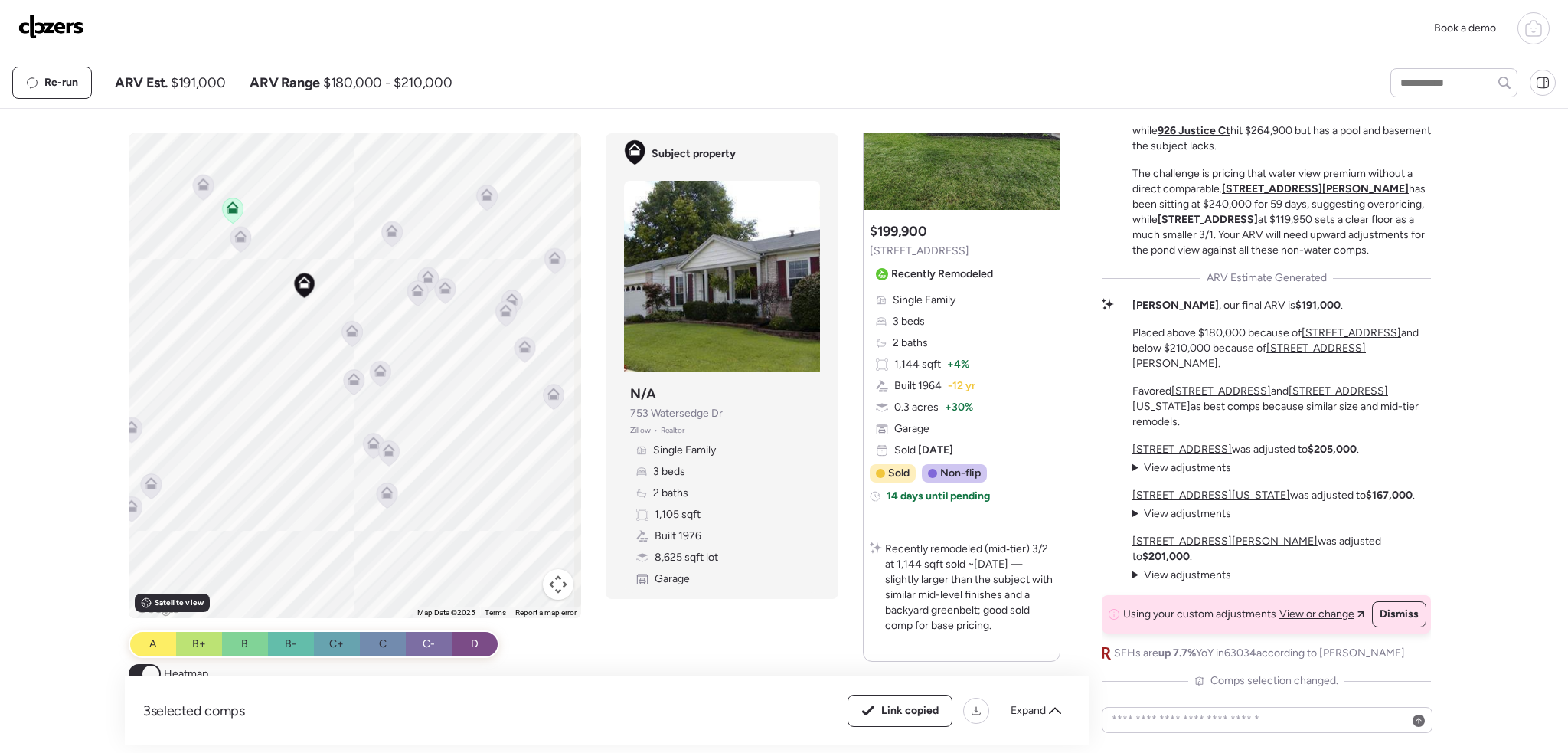
scroll to position [382, 0]
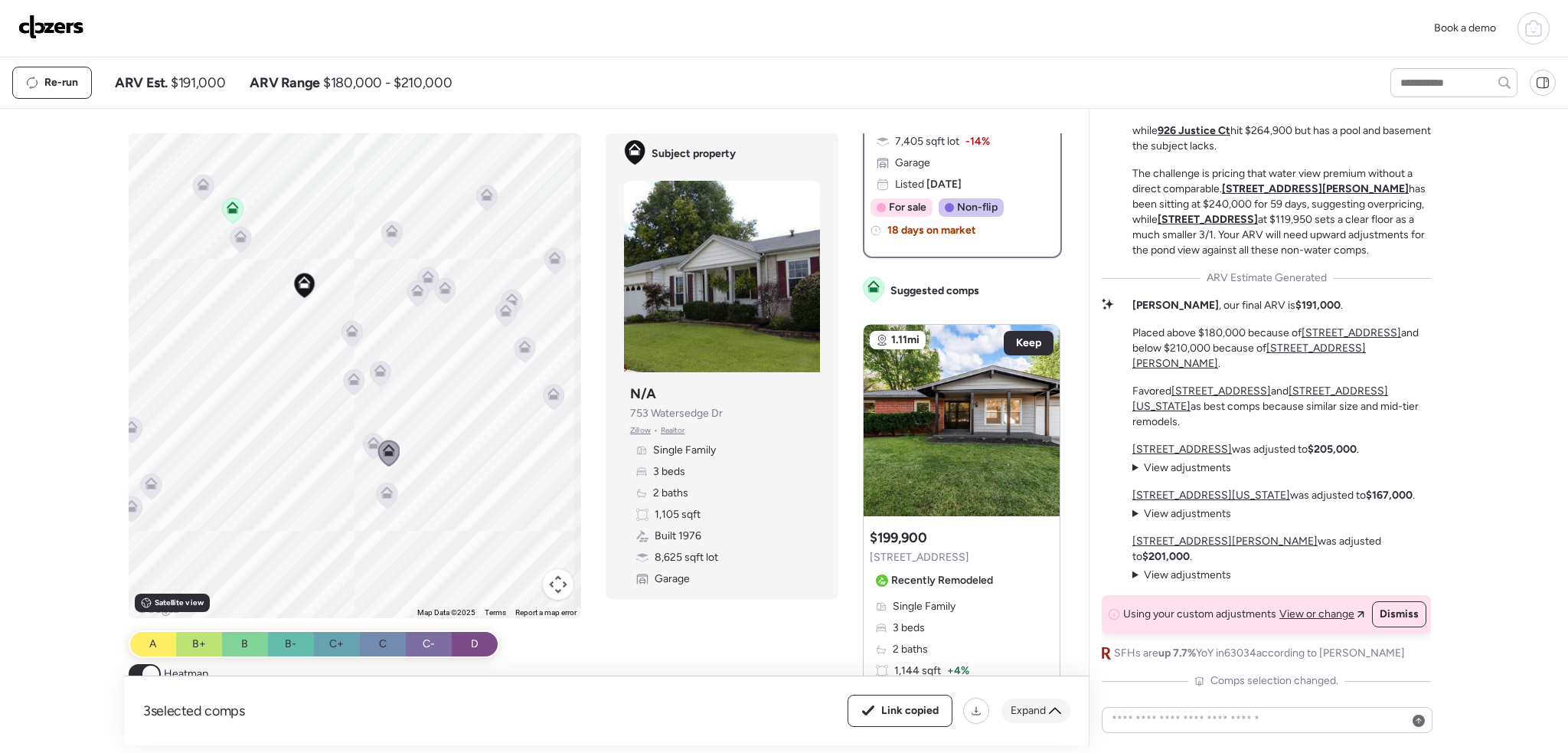
click at [1026, 716] on span "Expand" at bounding box center [1028, 711] width 35 height 16
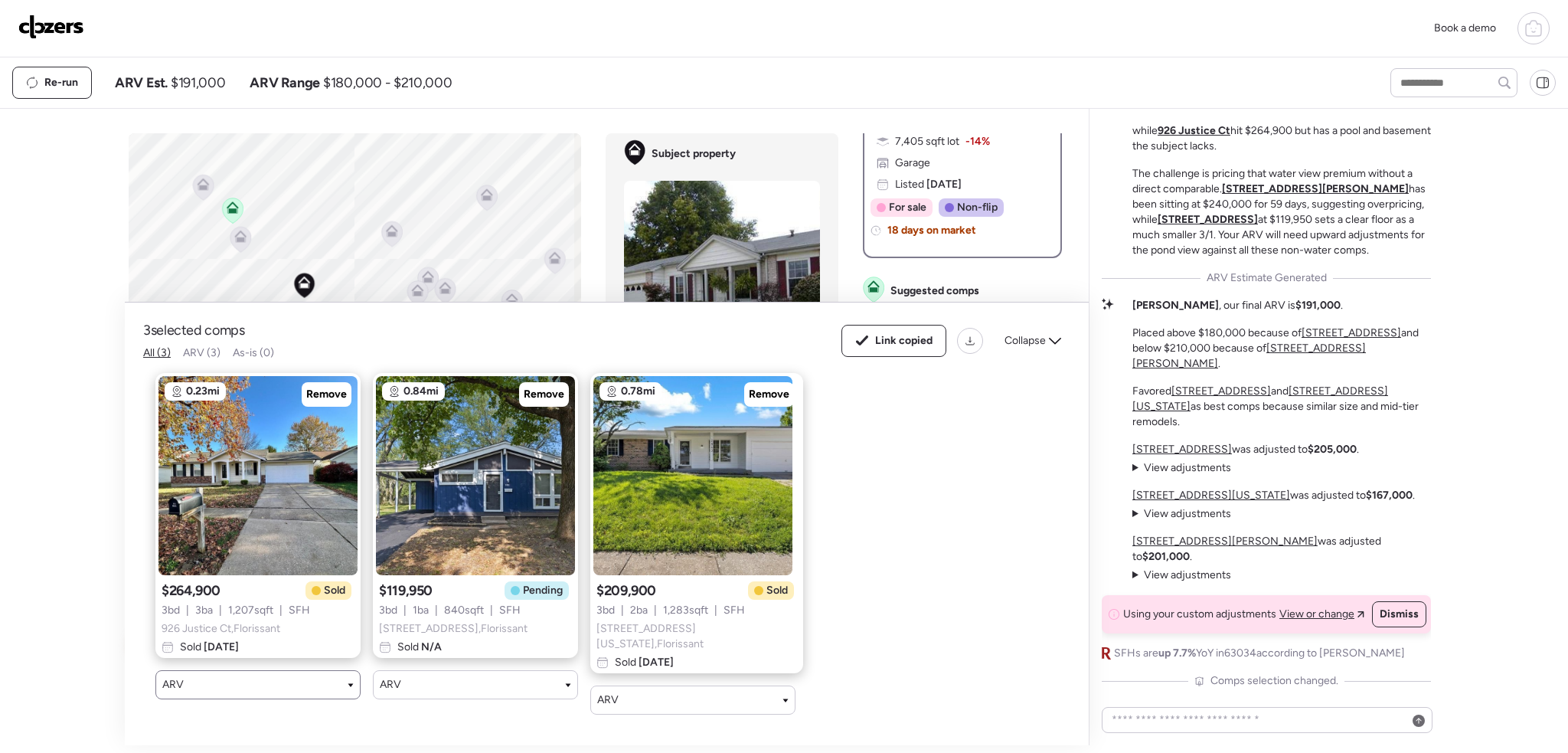
click at [288, 699] on div "ARV" at bounding box center [257, 685] width 205 height 30
click at [342, 688] on div "ARV" at bounding box center [257, 685] width 191 height 16
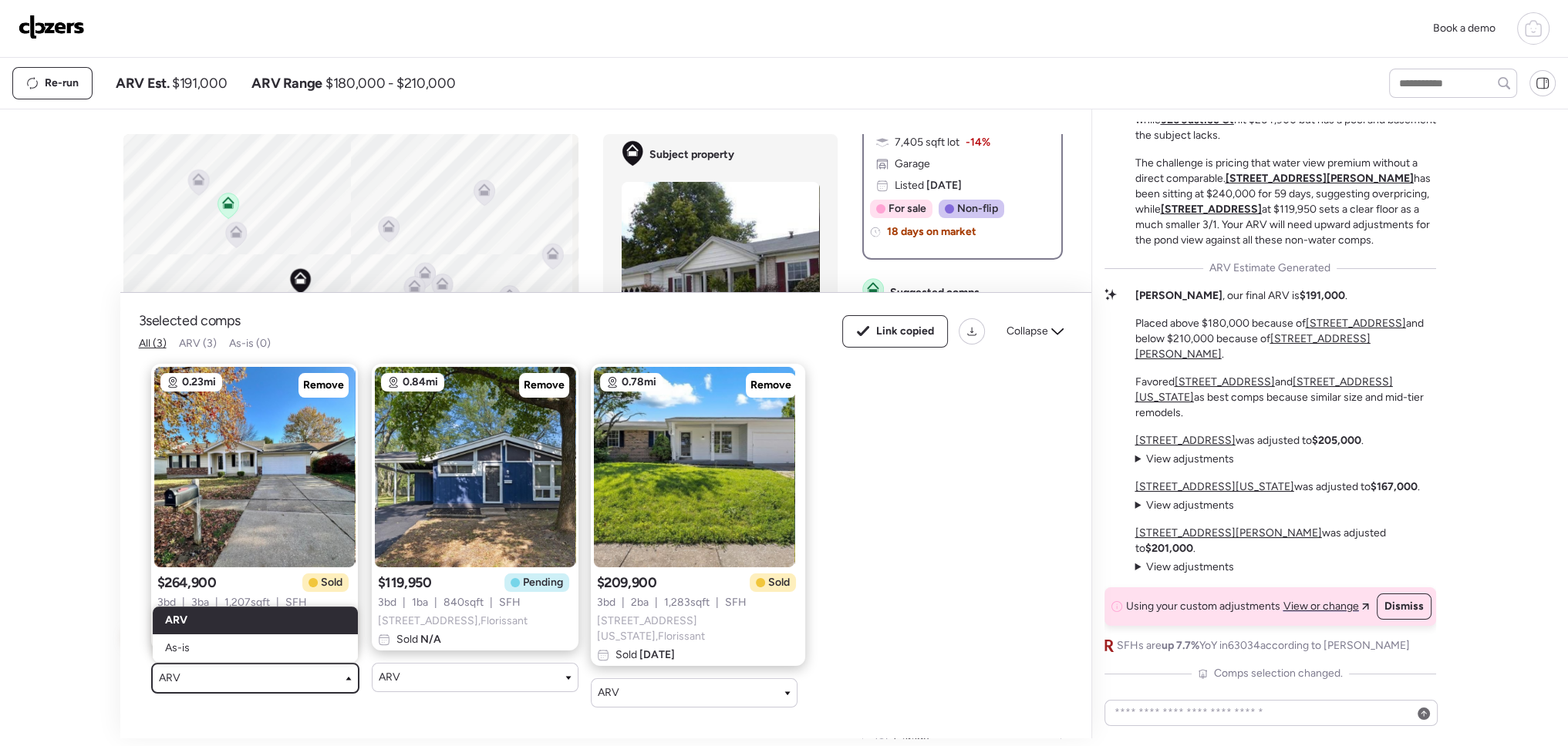
click at [844, 167] on div "To activate drag with keyboard, press Alt + Enter. Once in keyboard drag state,…" at bounding box center [596, 436] width 945 height 605
click at [1045, 347] on div at bounding box center [903, 473] width 1568 height 446
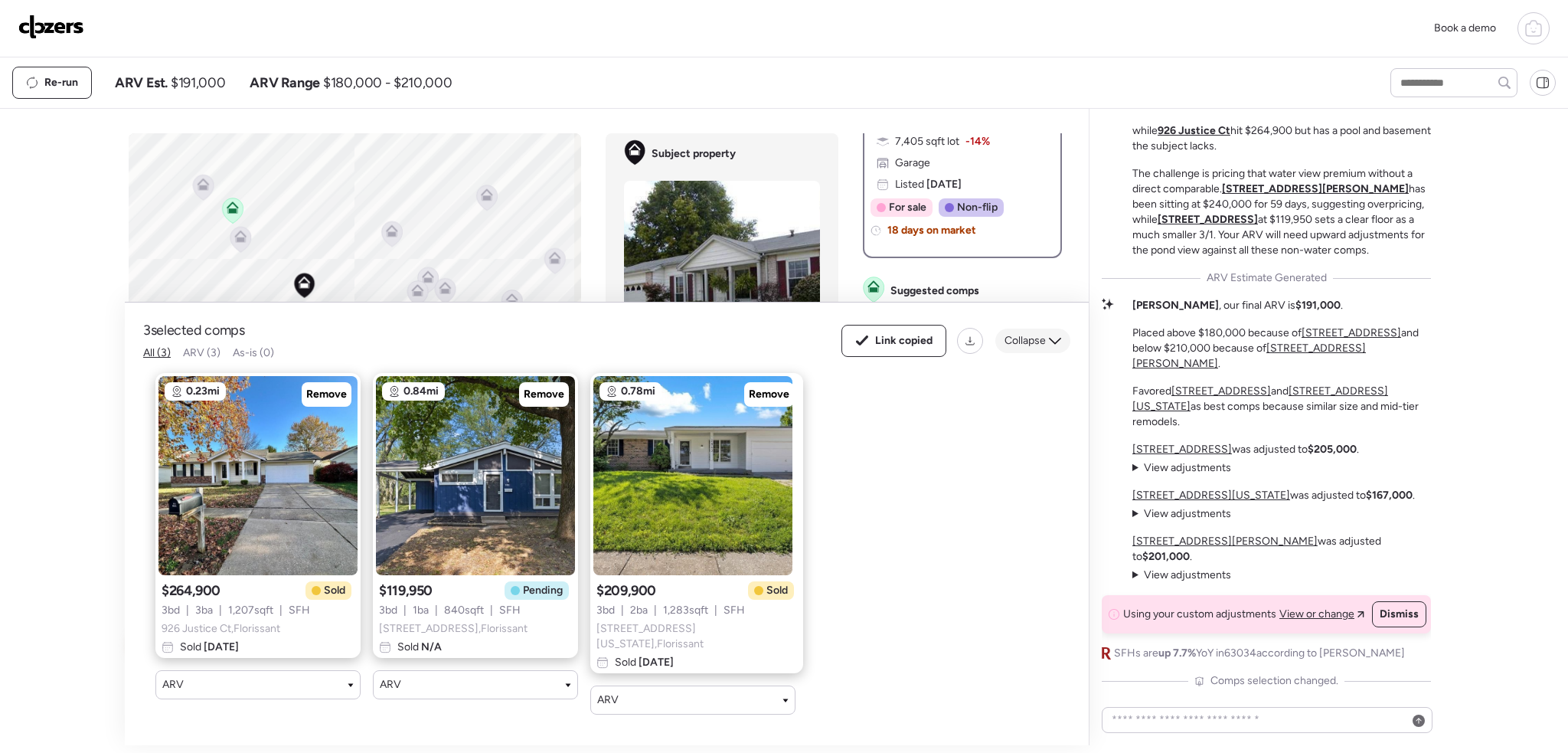
click at [1053, 345] on icon at bounding box center [1055, 341] width 12 height 12
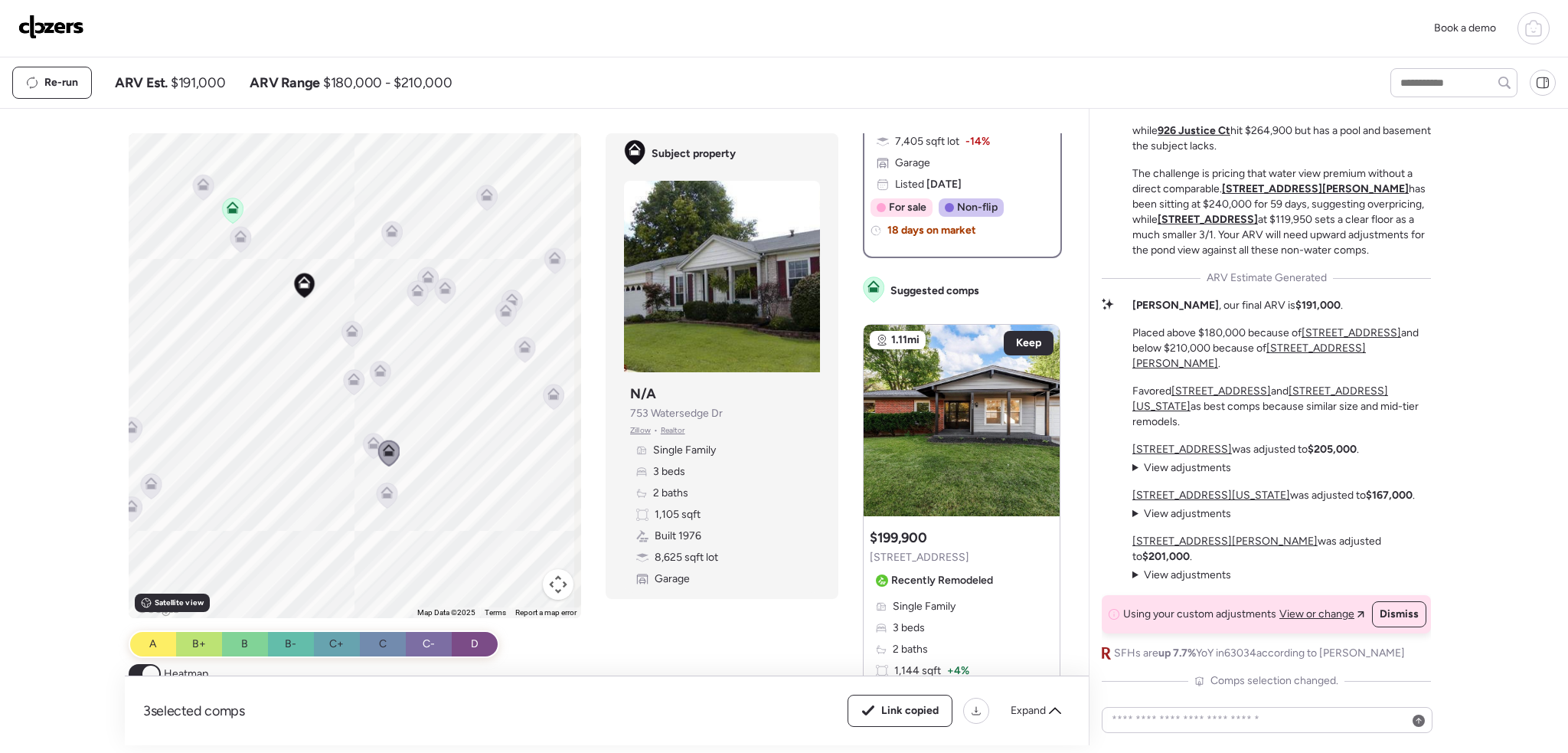
scroll to position [-44, 0]
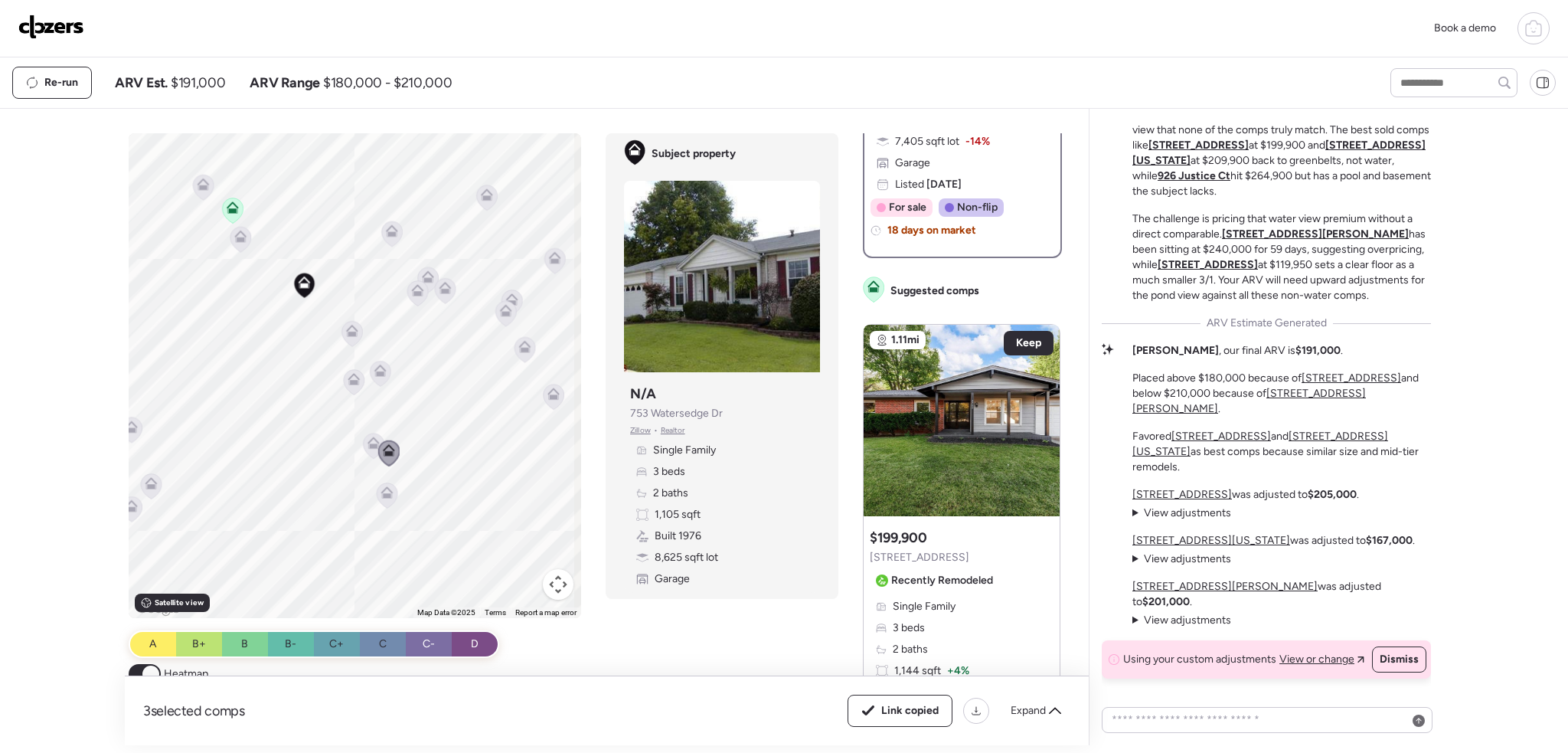
drag, startPoint x: 1352, startPoint y: 340, endPoint x: 1299, endPoint y: 320, distance: 56.6
click at [1299, 304] on p "The challenge is pricing that water view premium without a direct comparable. […" at bounding box center [1282, 257] width 299 height 92
drag, startPoint x: 1355, startPoint y: 337, endPoint x: 1251, endPoint y: 308, distance: 108.0
click at [1251, 304] on p "The challenge is pricing that water view premium without a direct comparable. […" at bounding box center [1282, 257] width 299 height 92
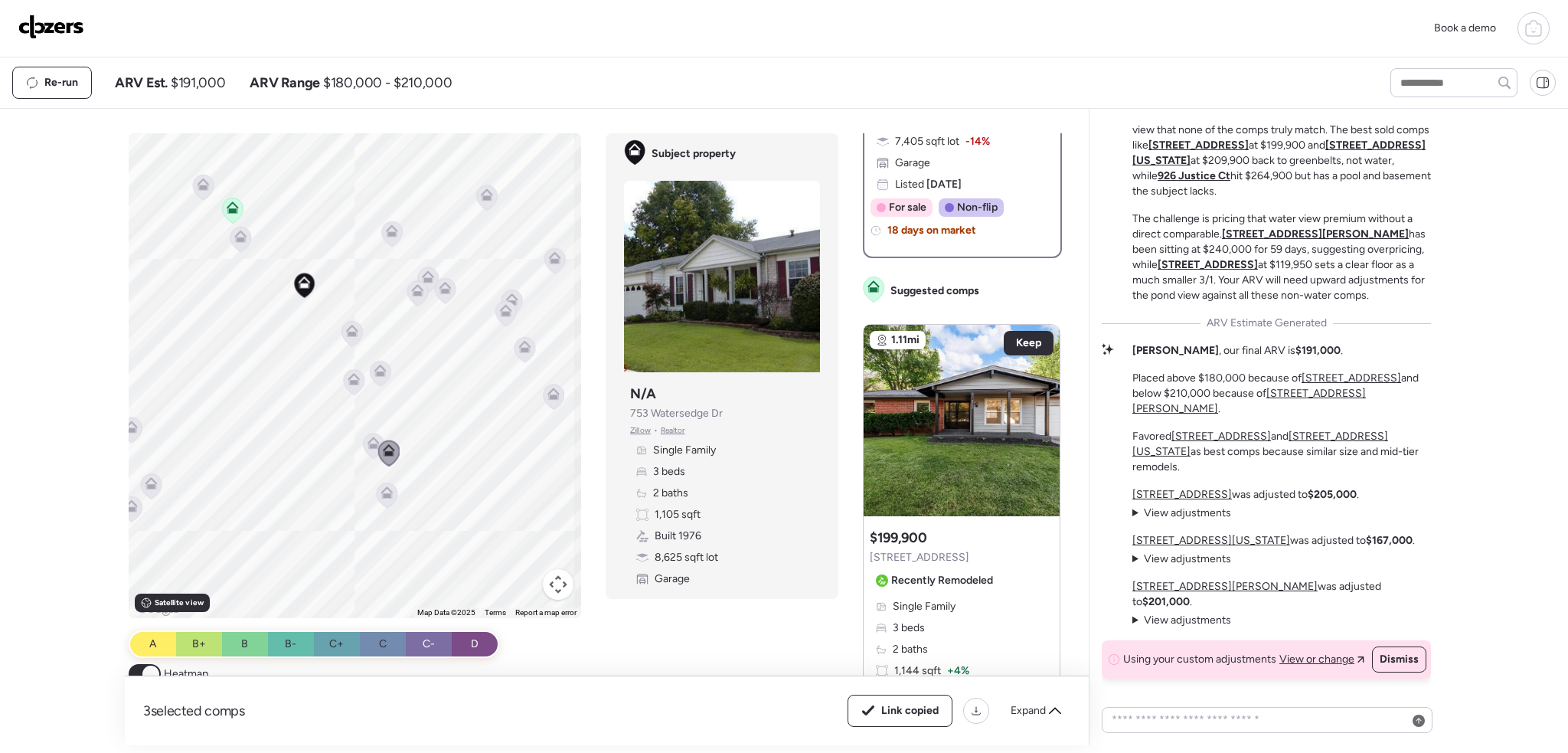
click at [1251, 304] on p "The challenge is pricing that water view premium without a direct comparable. […" at bounding box center [1282, 257] width 299 height 92
drag, startPoint x: 1298, startPoint y: 340, endPoint x: 1219, endPoint y: 308, distance: 85.2
click at [1219, 304] on p "The challenge is pricing that water view premium without a direct comparable. […" at bounding box center [1282, 257] width 299 height 92
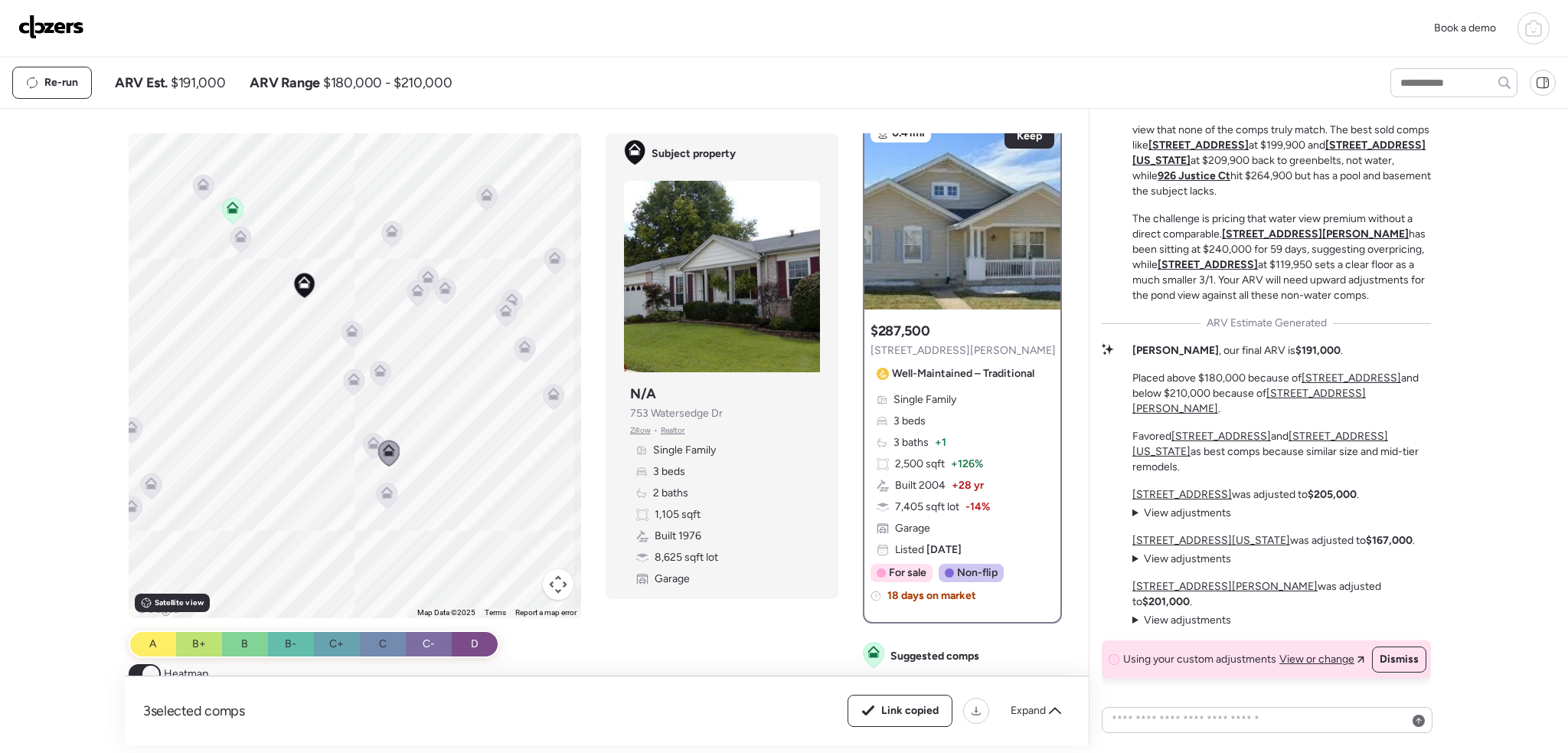
scroll to position [0, 0]
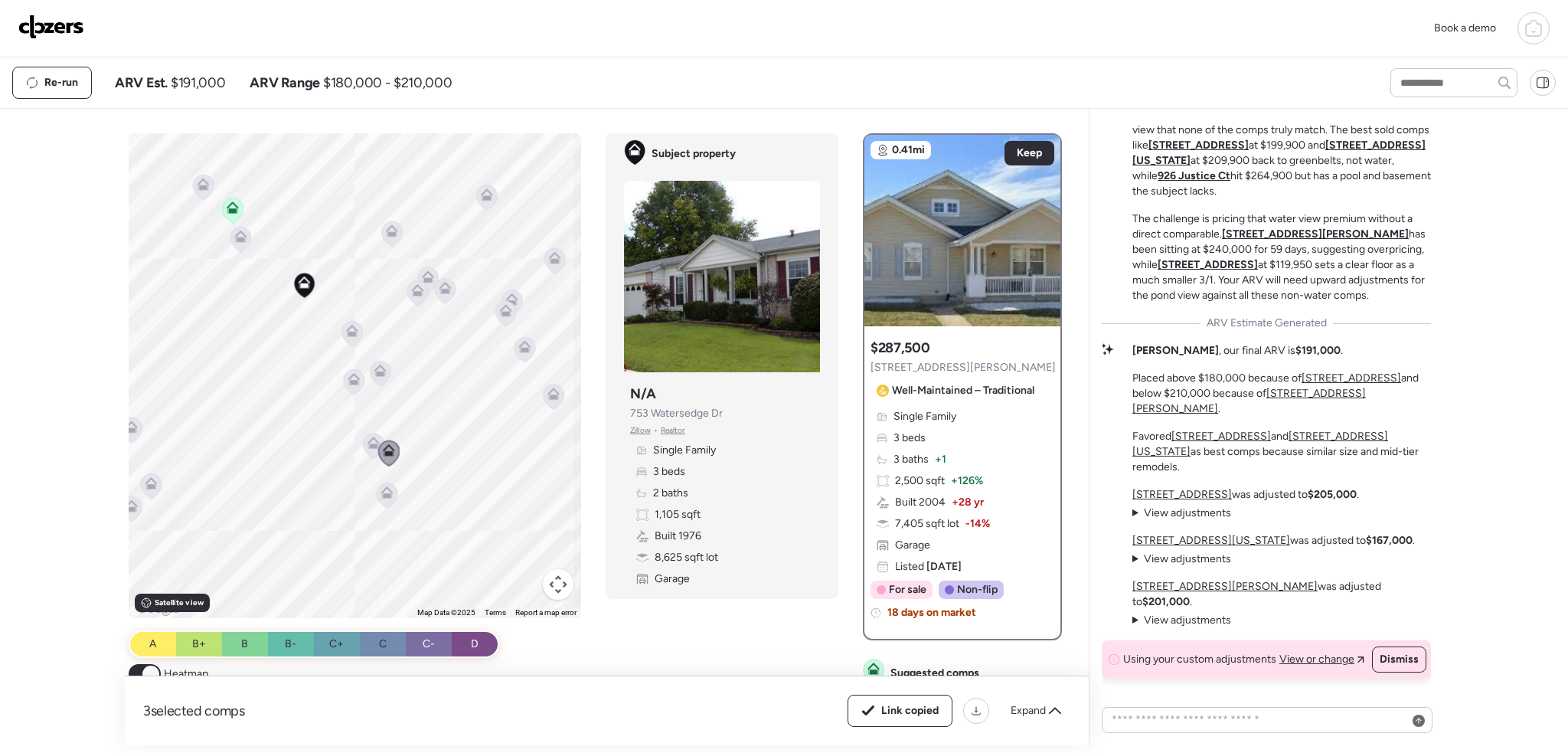
click at [1280, 16] on div "Book a demo" at bounding box center [784, 28] width 1532 height 32
